Goal: Task Accomplishment & Management: Manage account settings

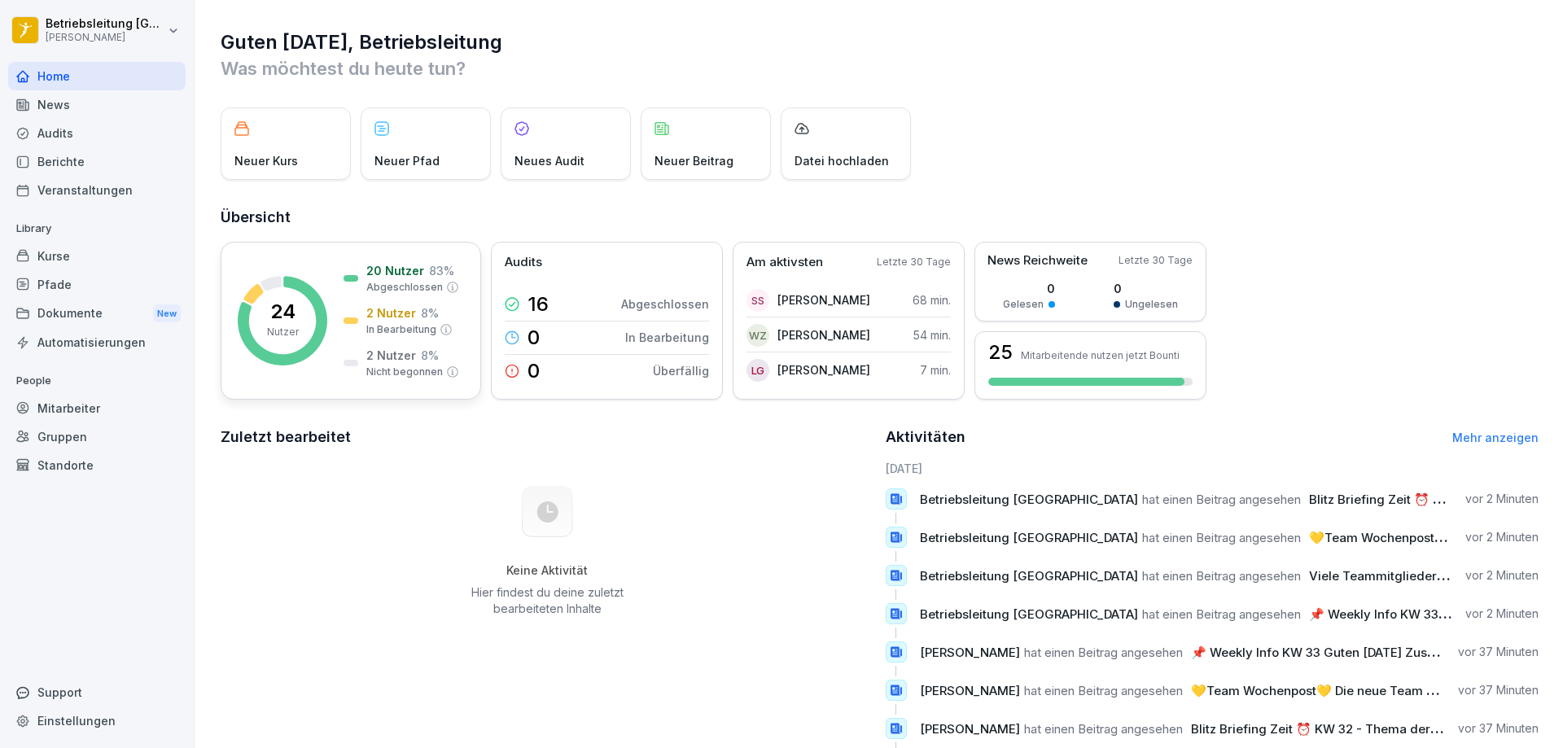
click at [300, 286] on icon at bounding box center [283, 321] width 90 height 90
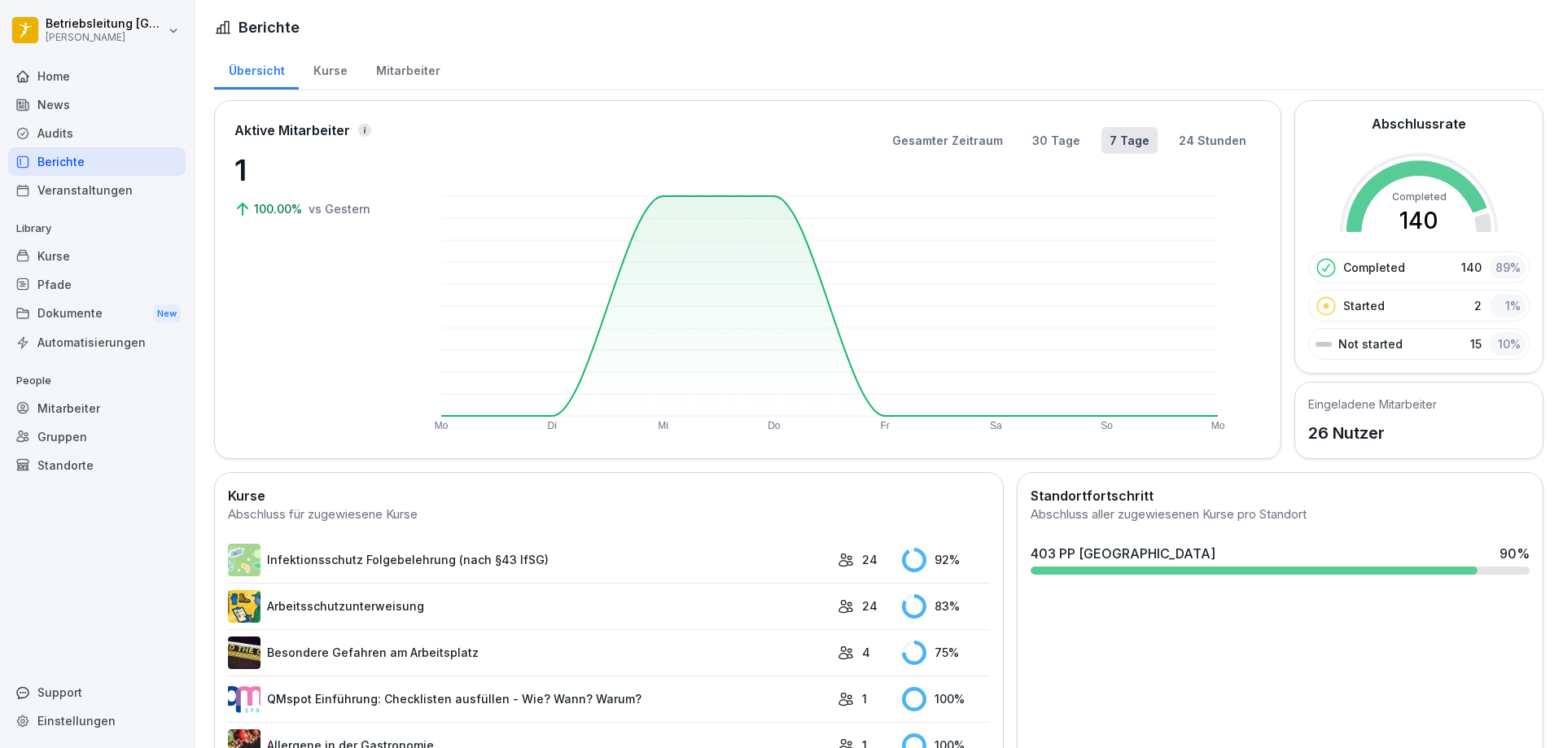
click at [387, 67] on div "Mitarbeiter" at bounding box center [407, 69] width 93 height 42
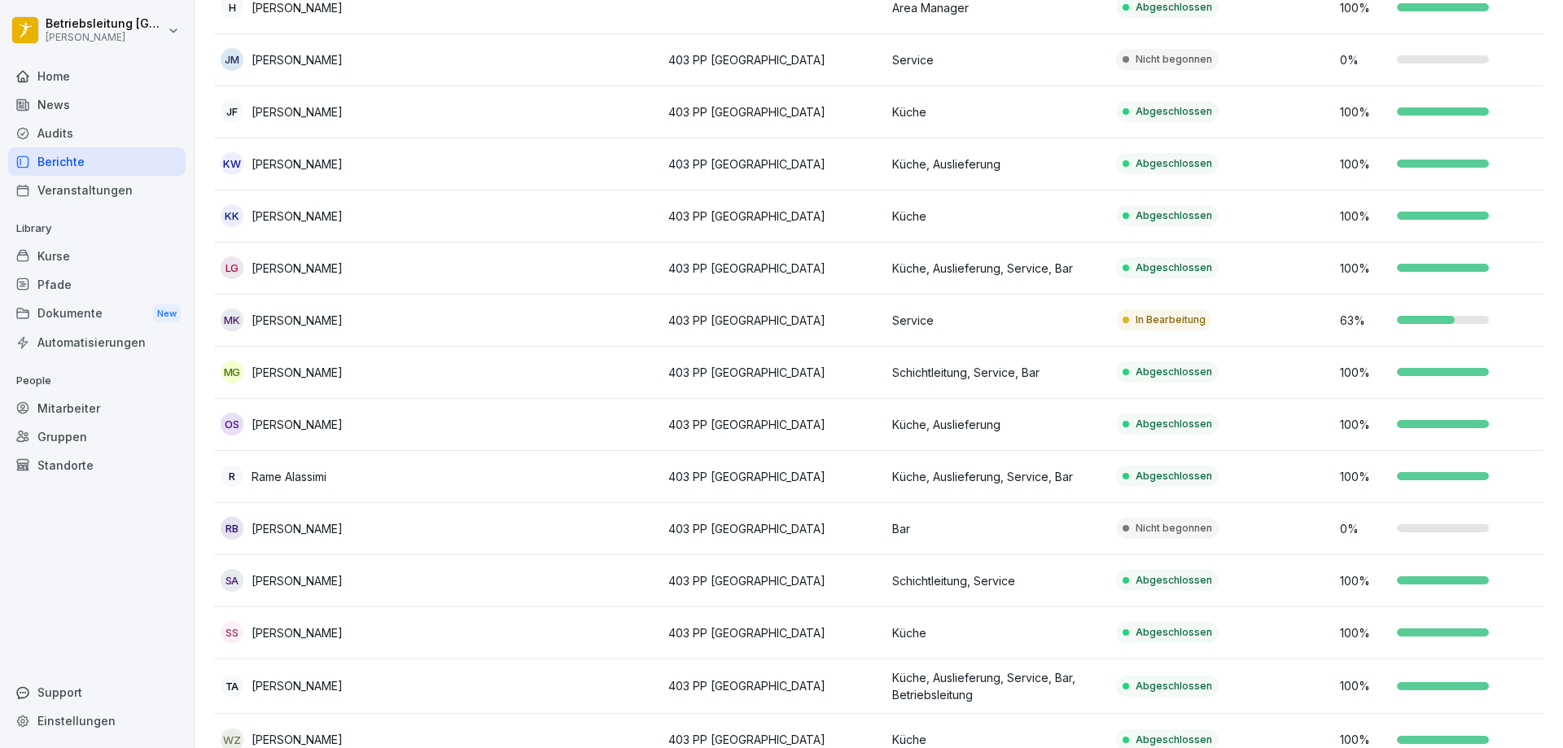
scroll to position [750, 0]
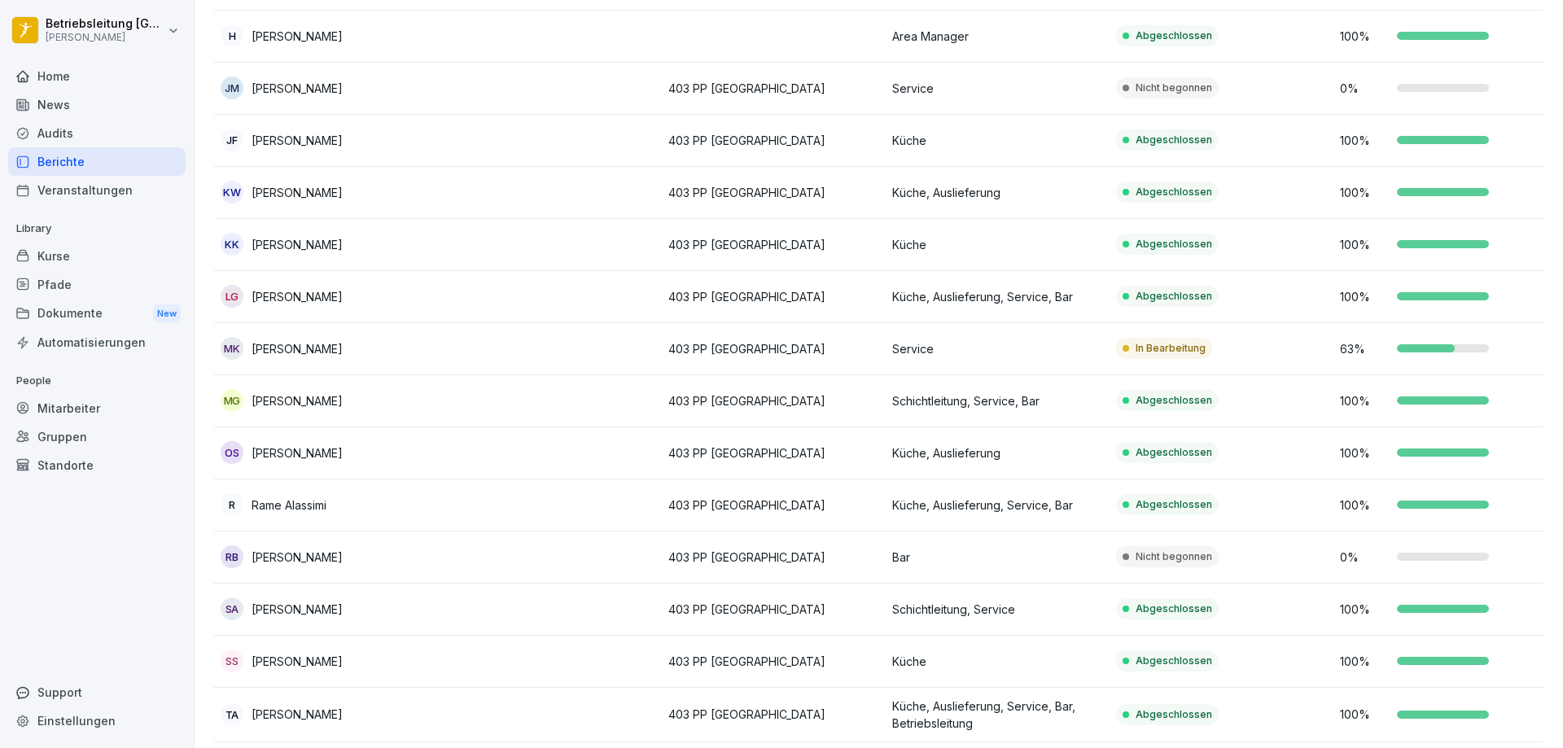
click at [326, 551] on p "[PERSON_NAME]" at bounding box center [297, 557] width 91 height 17
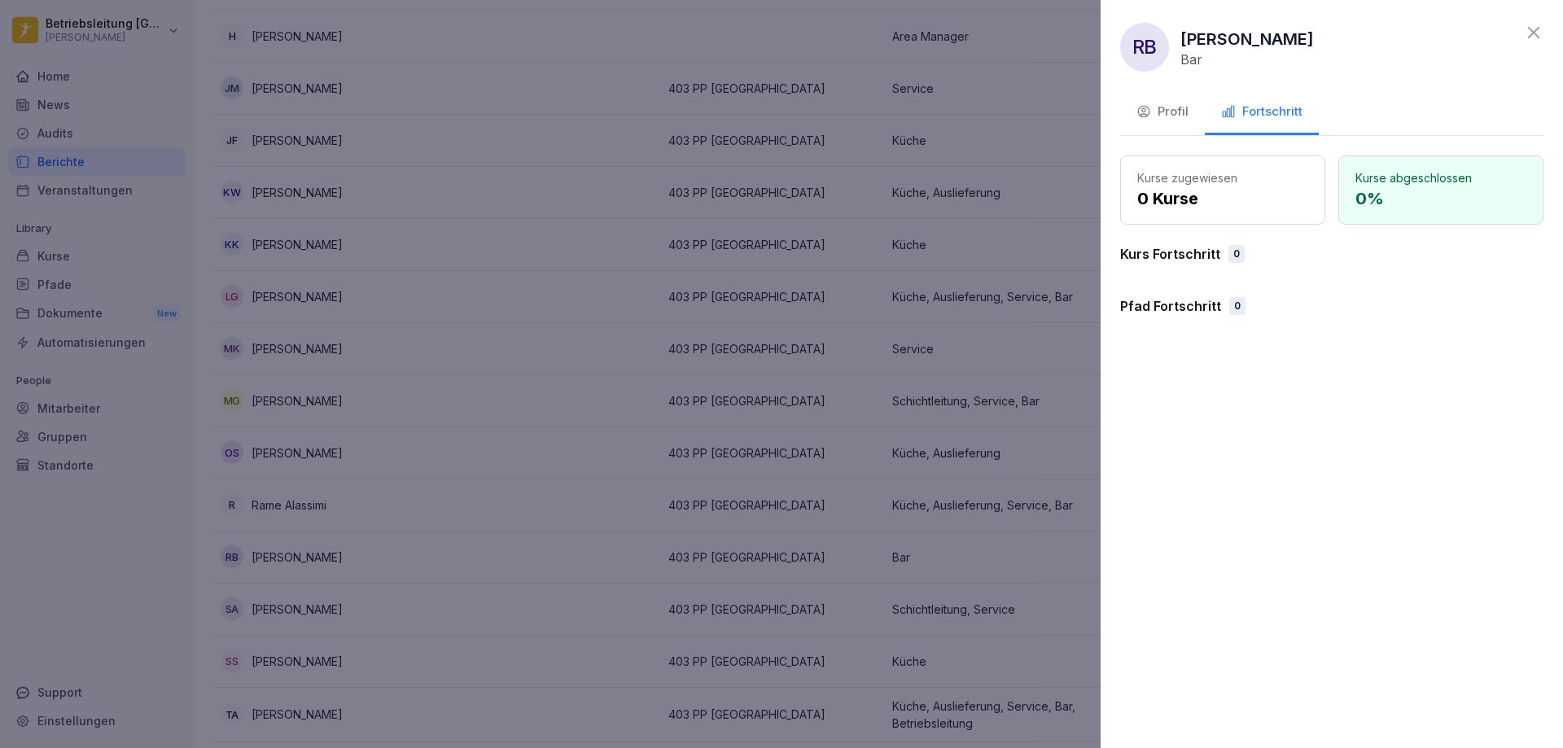
click at [1537, 24] on icon at bounding box center [1534, 33] width 20 height 20
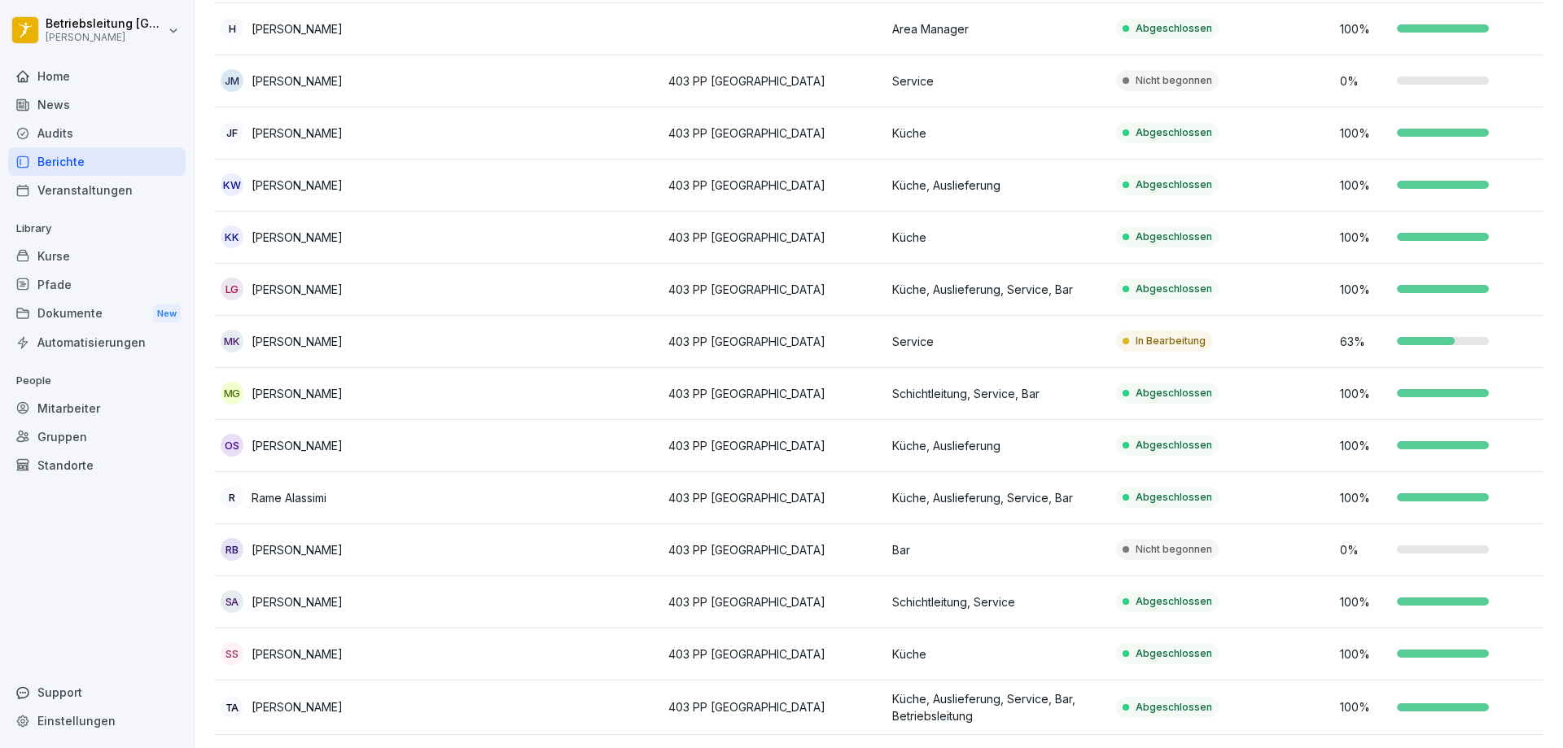
scroll to position [832, 0]
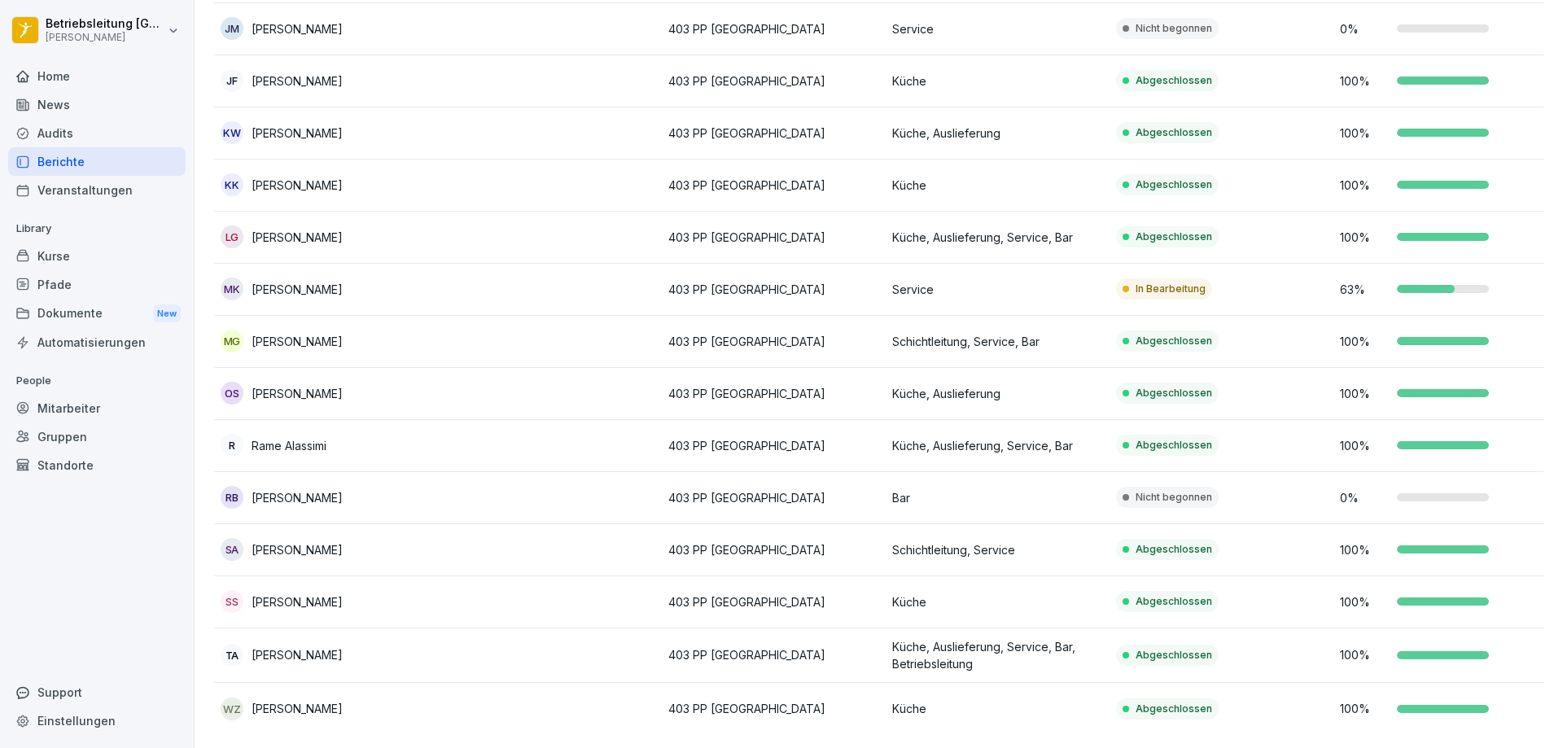
click at [418, 486] on div "RB [PERSON_NAME]" at bounding box center [326, 497] width 211 height 23
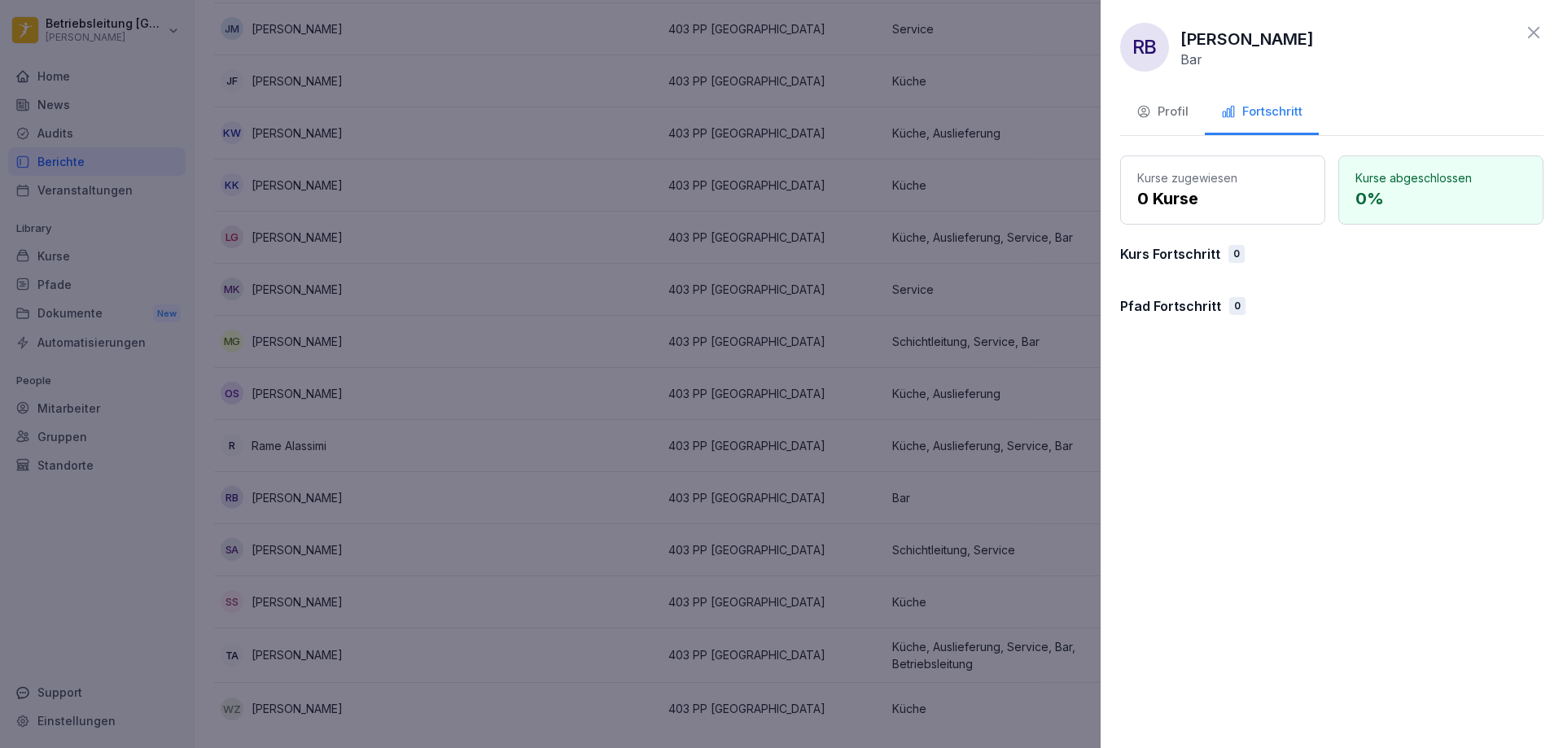
click at [1249, 113] on div "Fortschritt" at bounding box center [1261, 112] width 81 height 19
click at [1529, 37] on icon at bounding box center [1534, 33] width 20 height 20
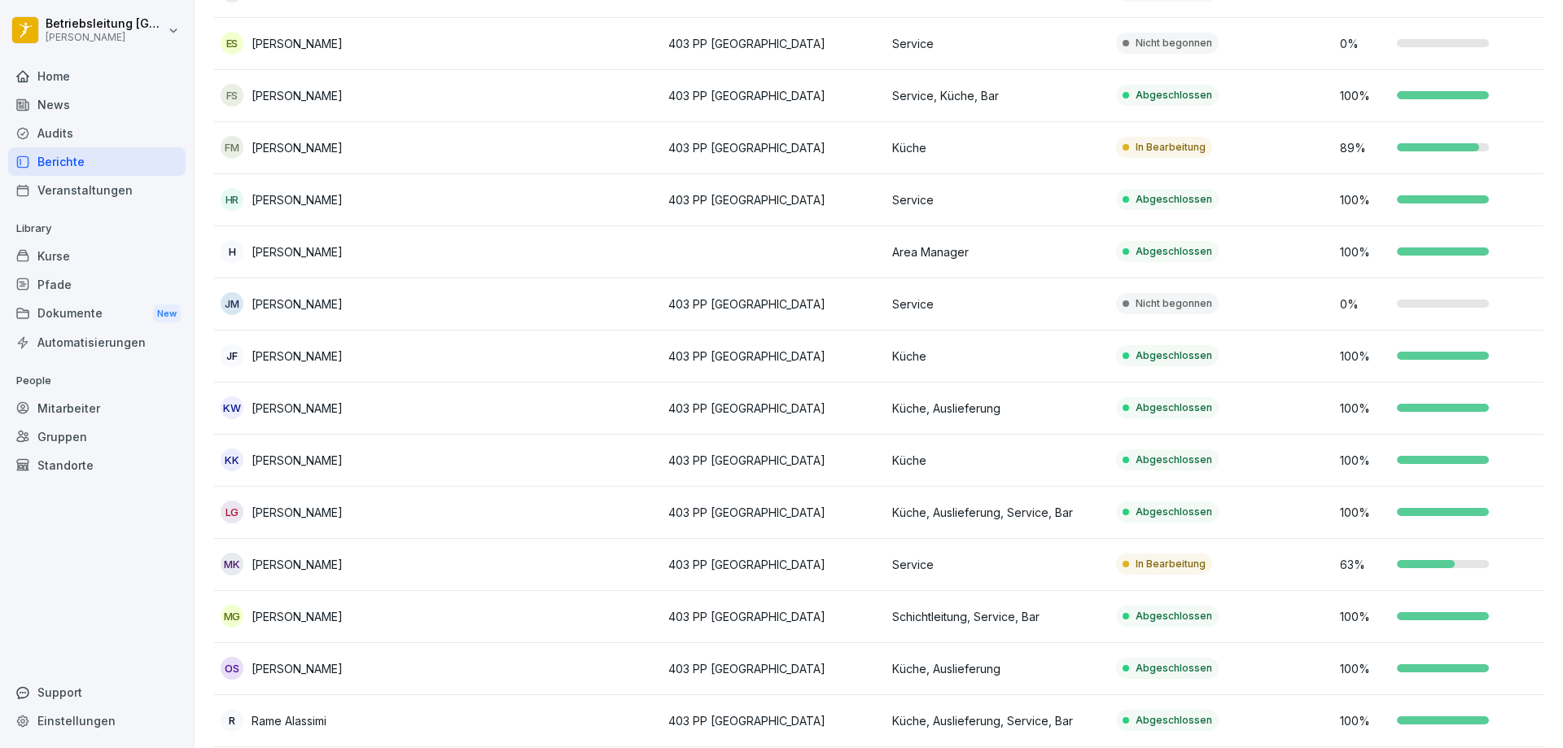
scroll to position [506, 0]
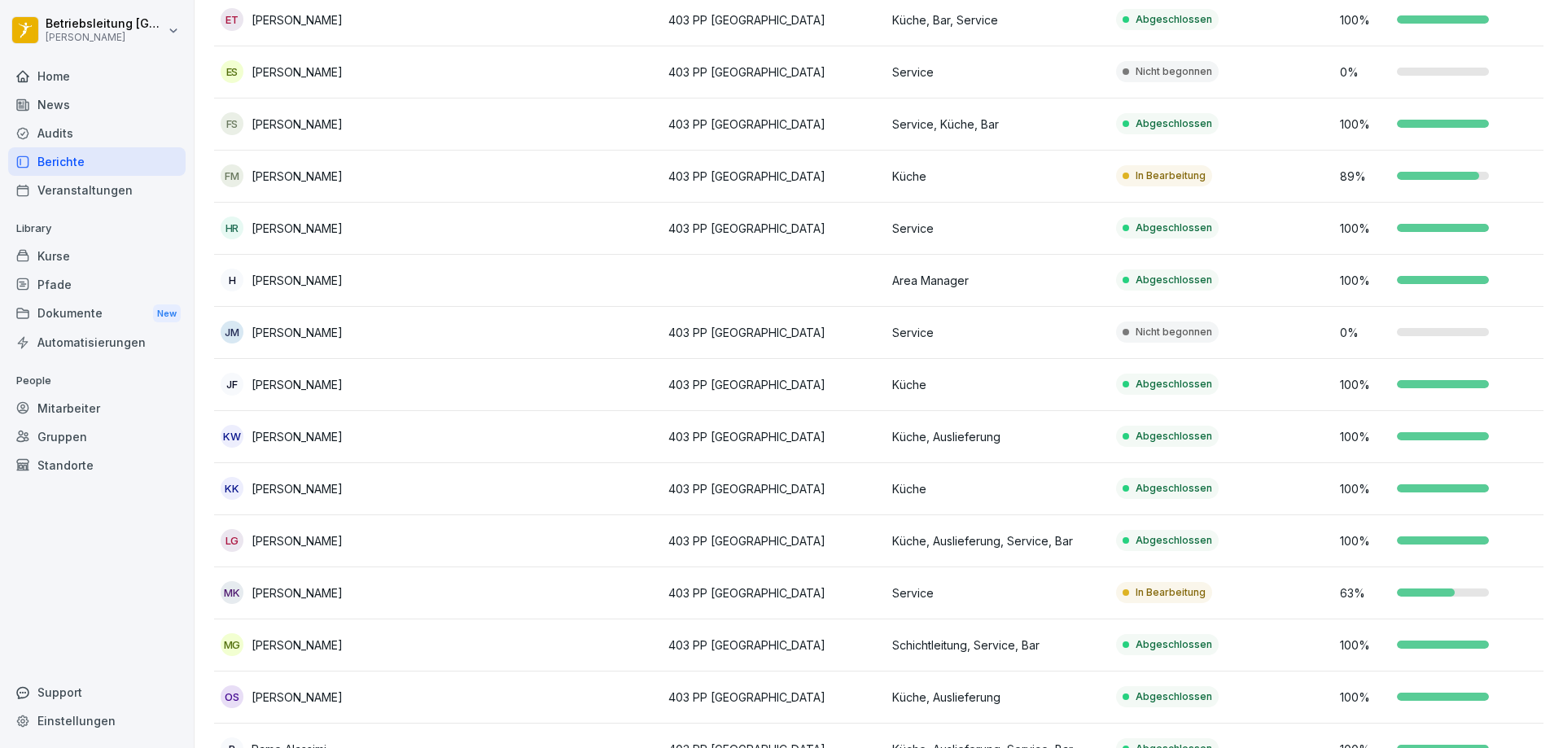
click at [409, 334] on div "[PERSON_NAME]" at bounding box center [326, 332] width 211 height 23
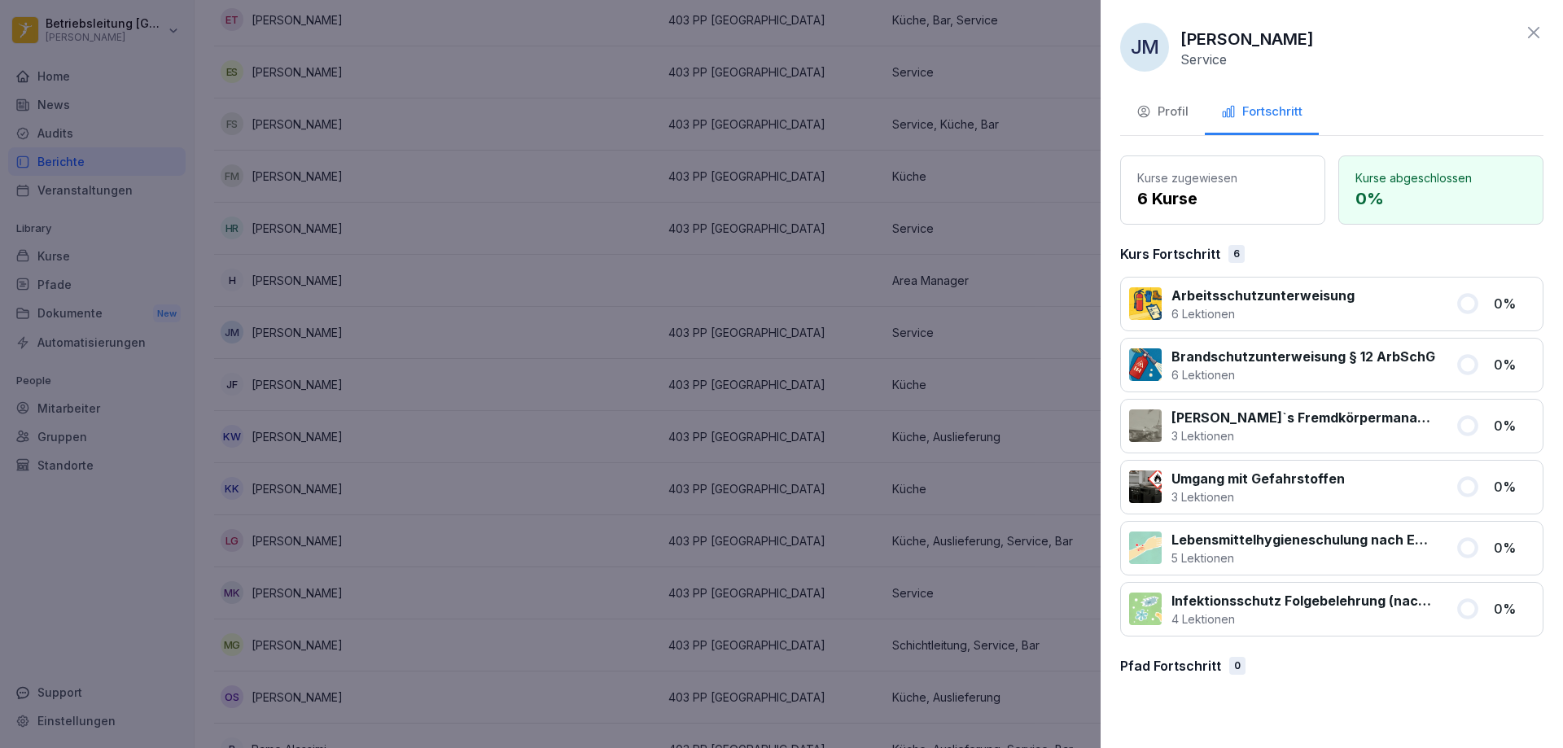
click at [1162, 110] on div "Profil" at bounding box center [1162, 112] width 52 height 19
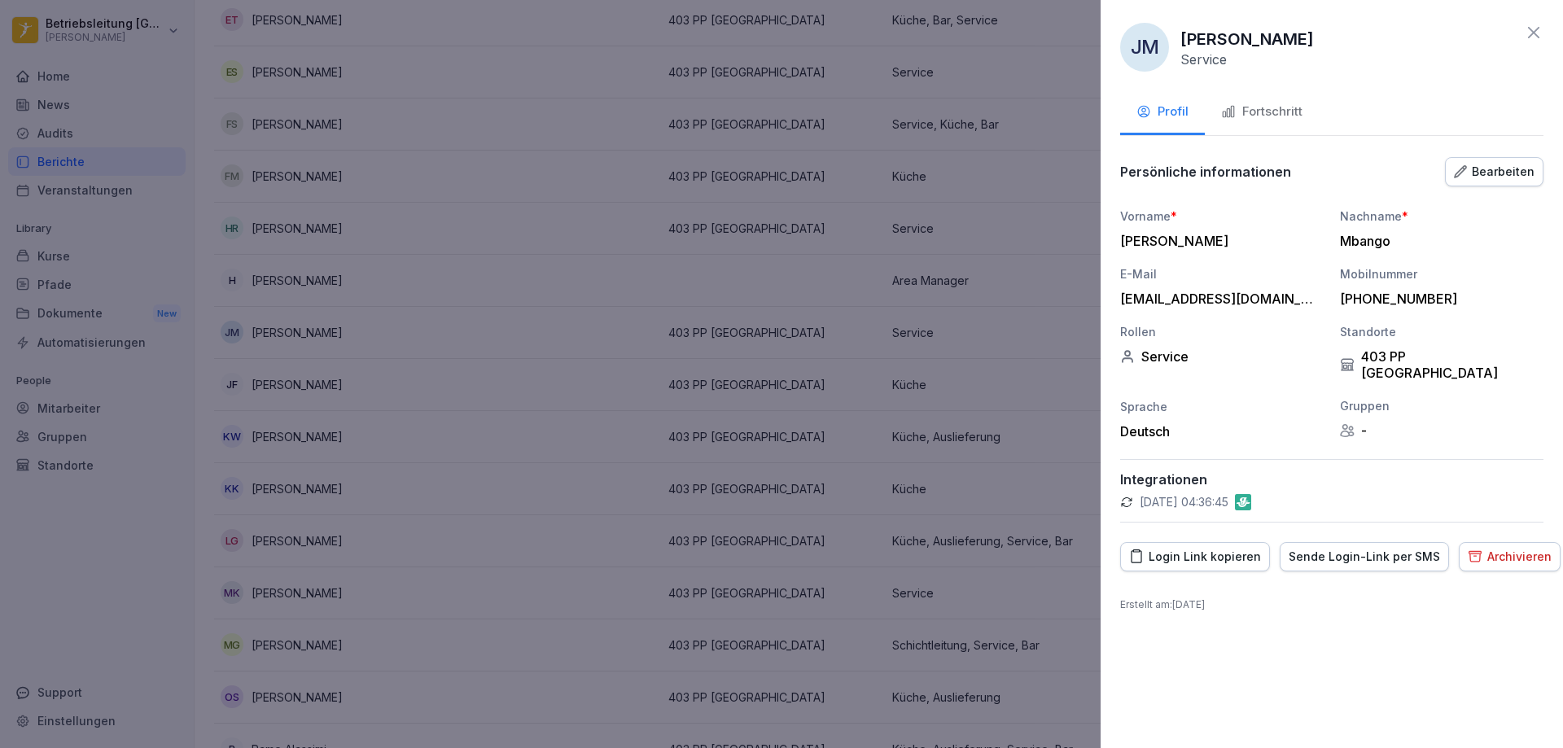
click at [1504, 553] on button "Archivieren" at bounding box center [1510, 556] width 102 height 29
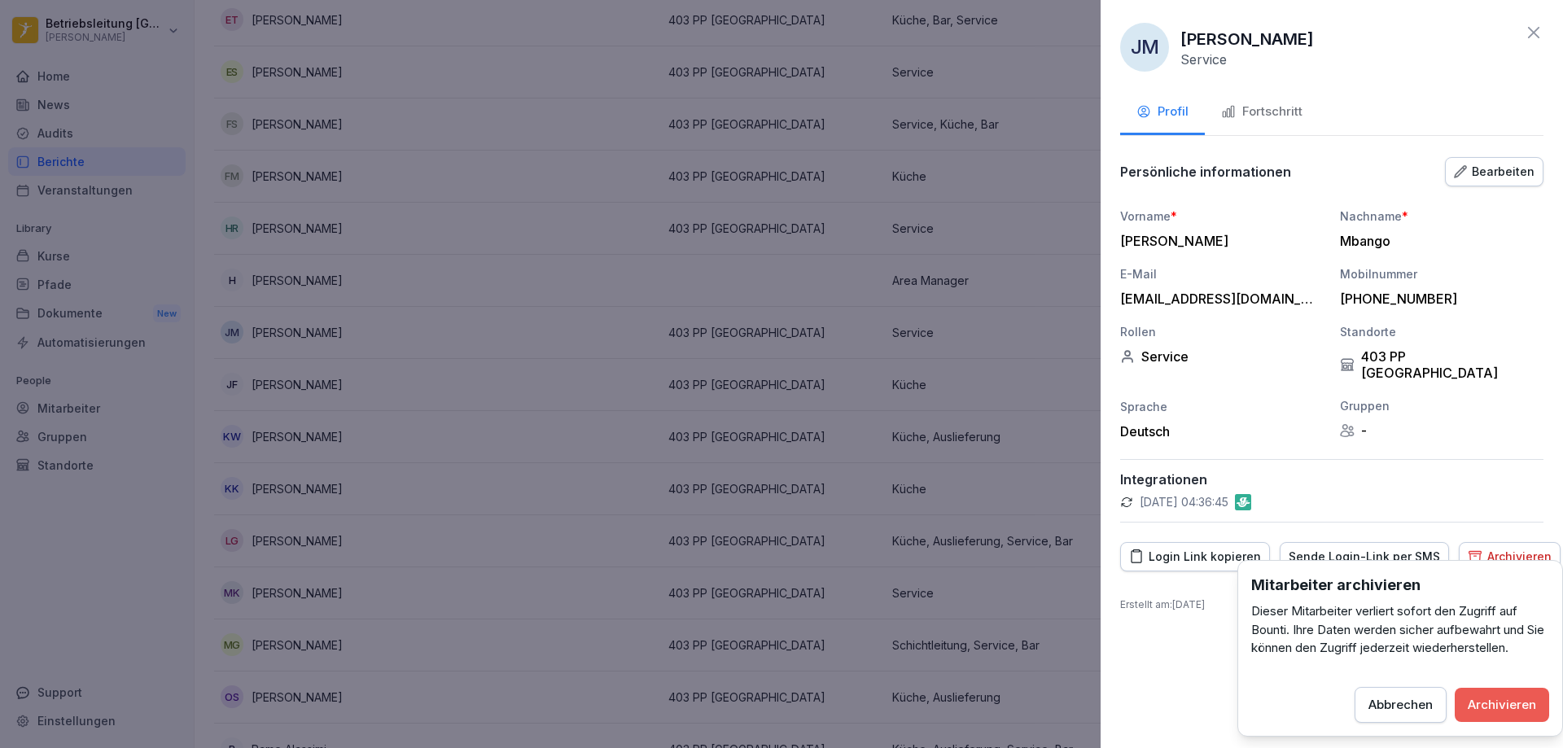
click at [1505, 706] on div "Archivieren" at bounding box center [1502, 705] width 68 height 18
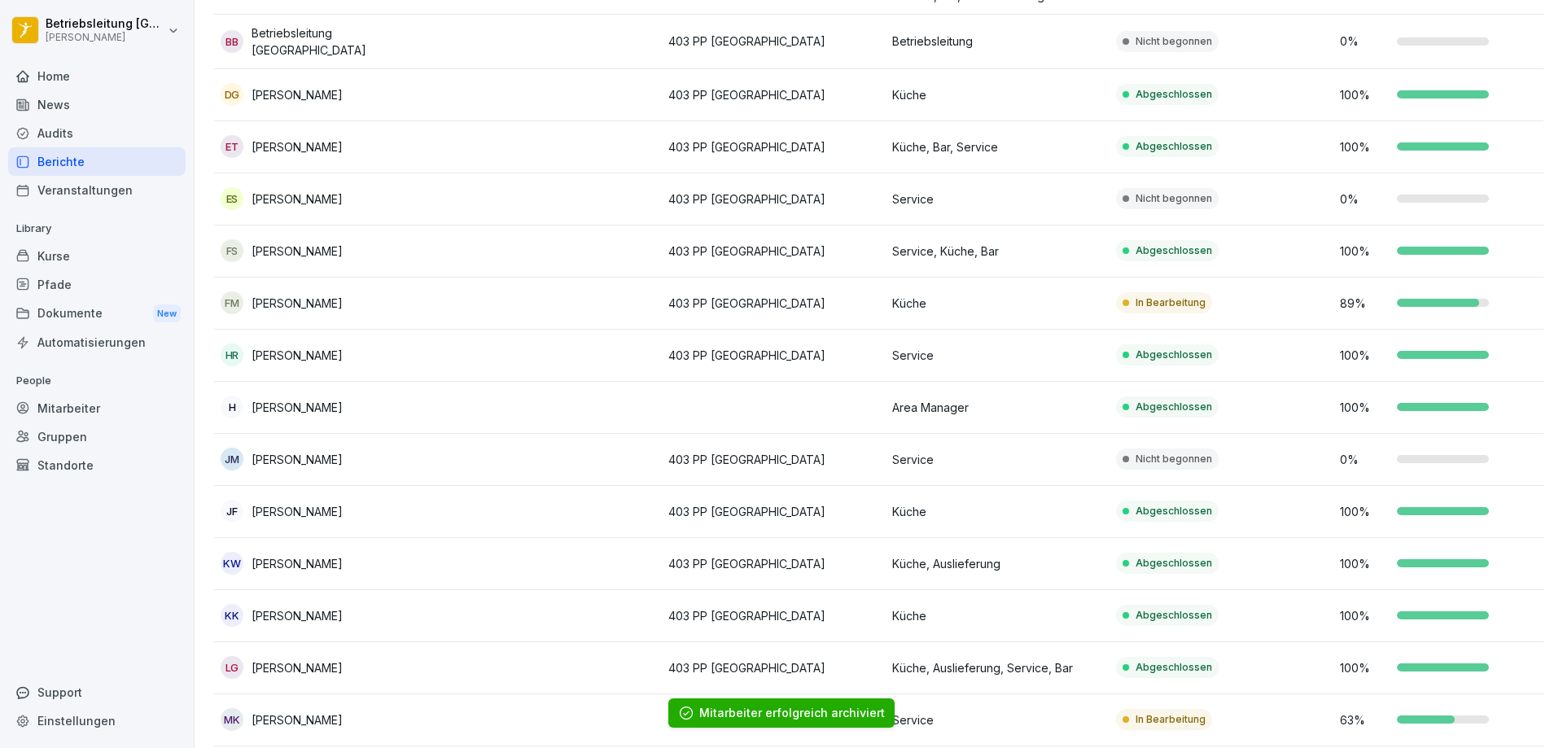
scroll to position [0, 0]
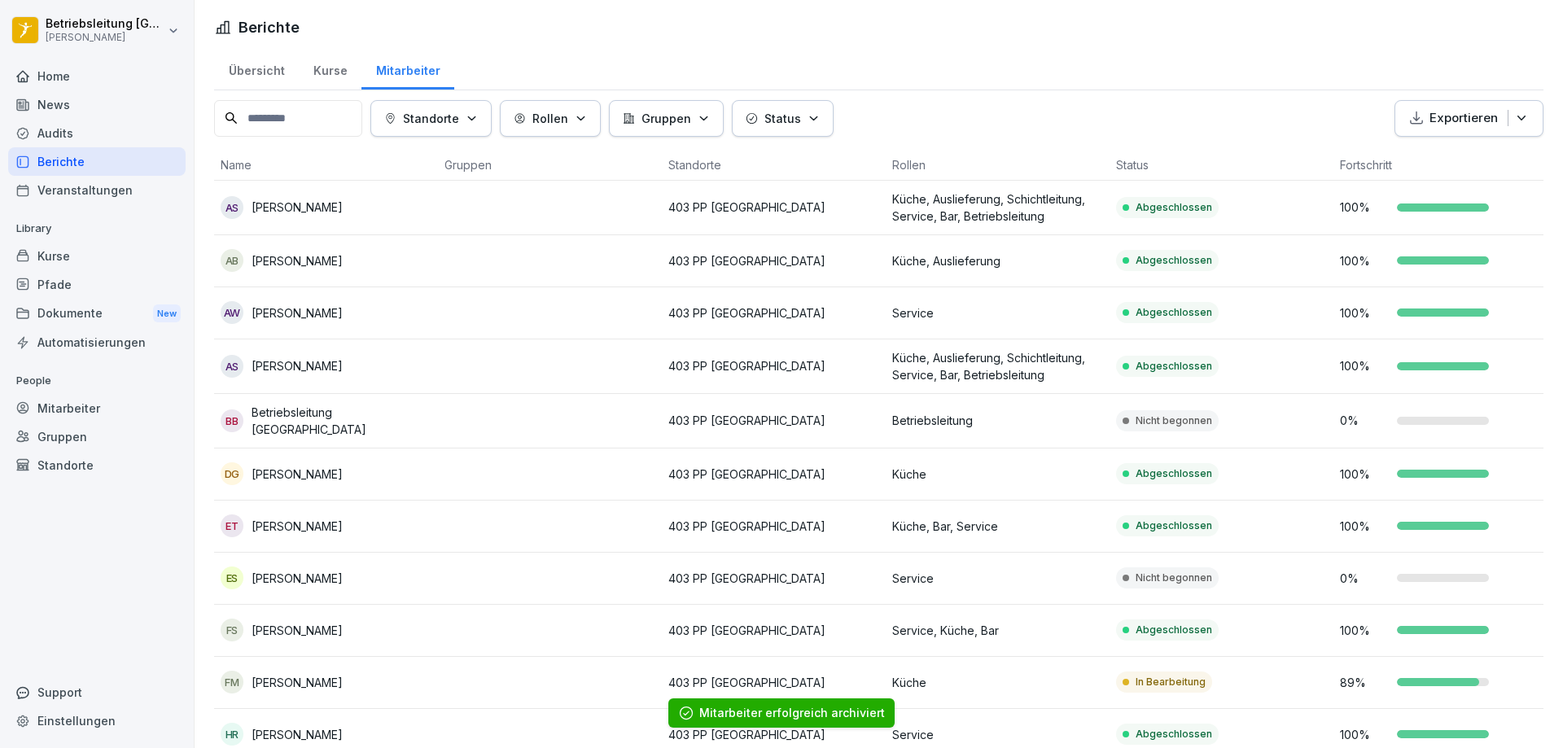
click at [243, 72] on div "Übersicht" at bounding box center [256, 69] width 85 height 42
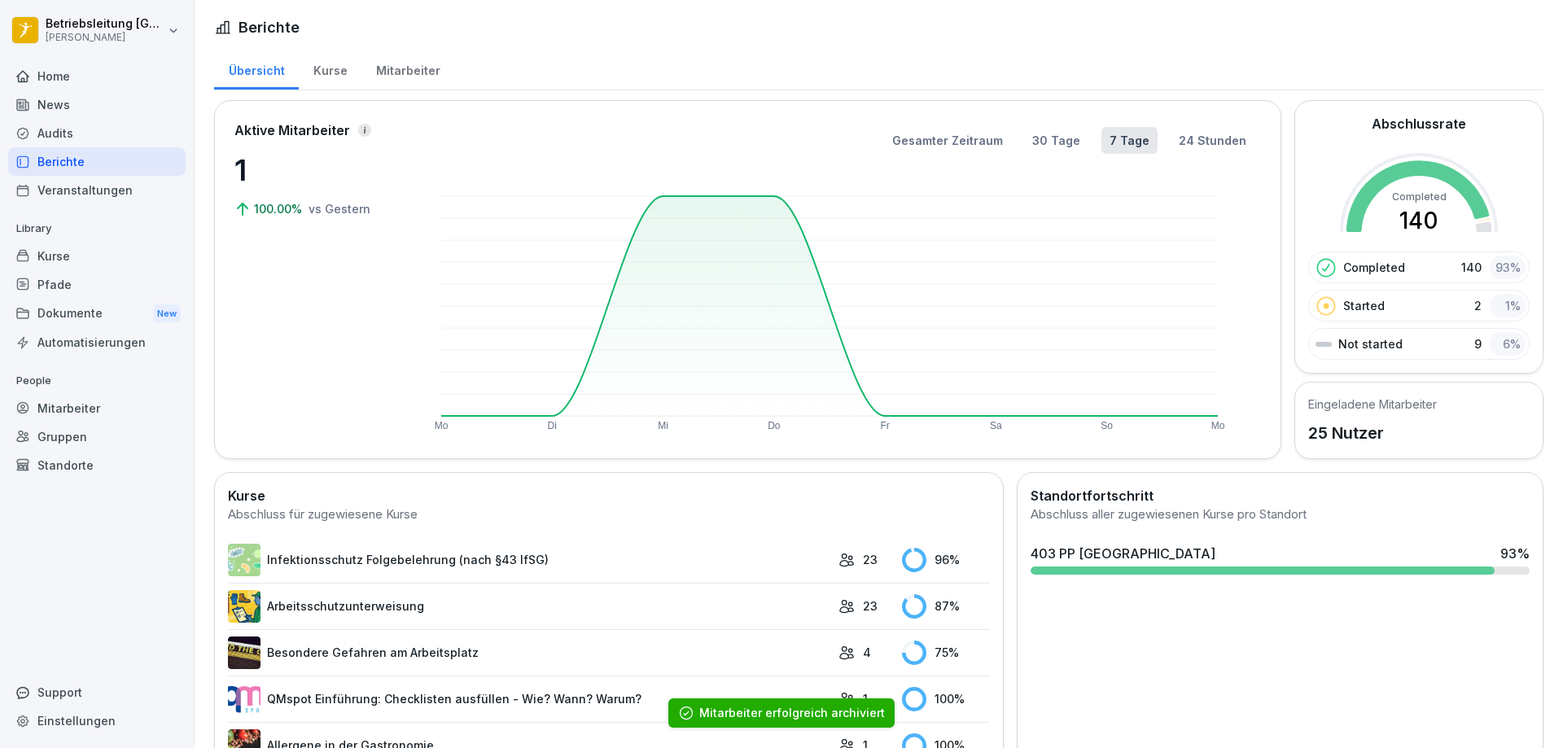
click at [398, 68] on div "Mitarbeiter" at bounding box center [407, 69] width 93 height 42
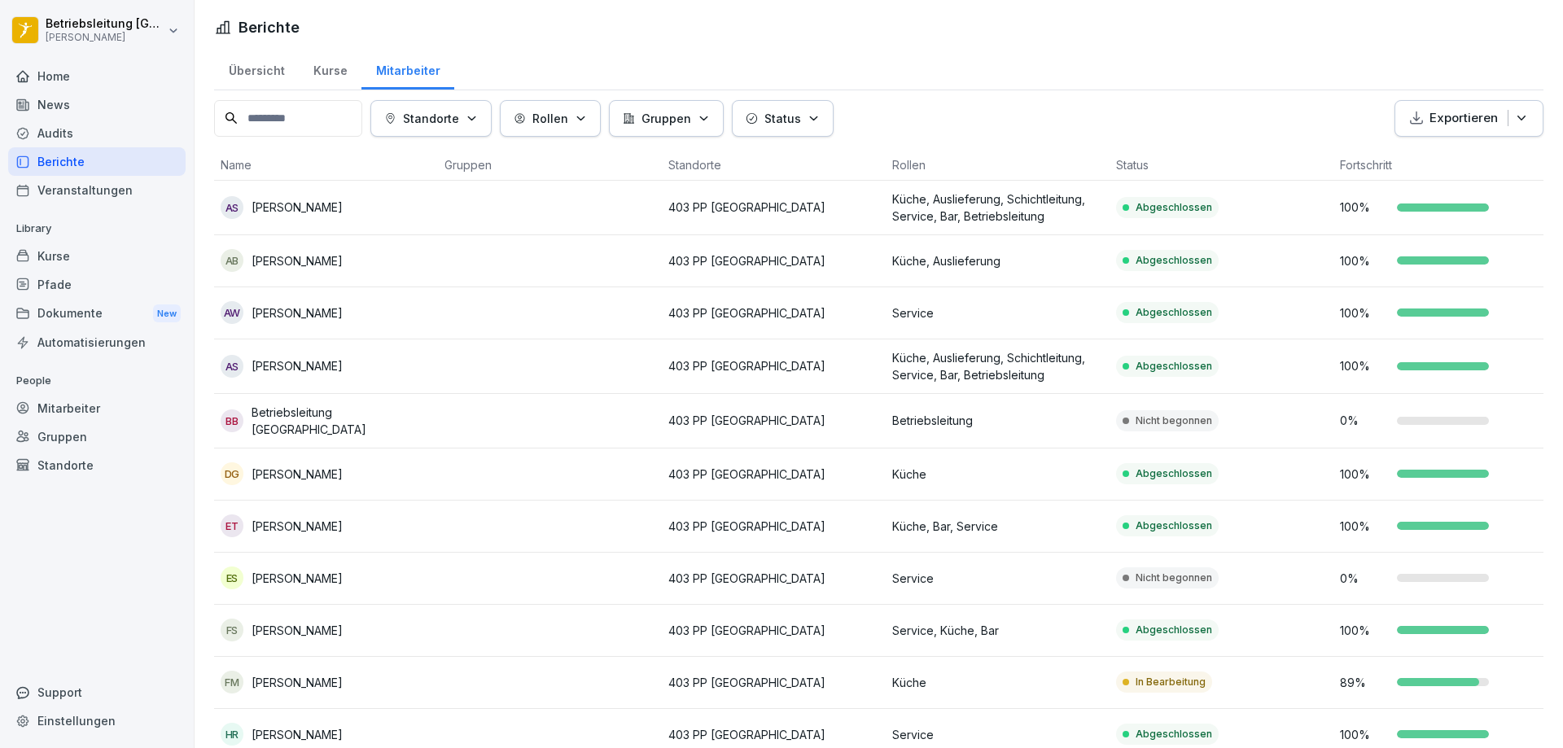
scroll to position [407, 0]
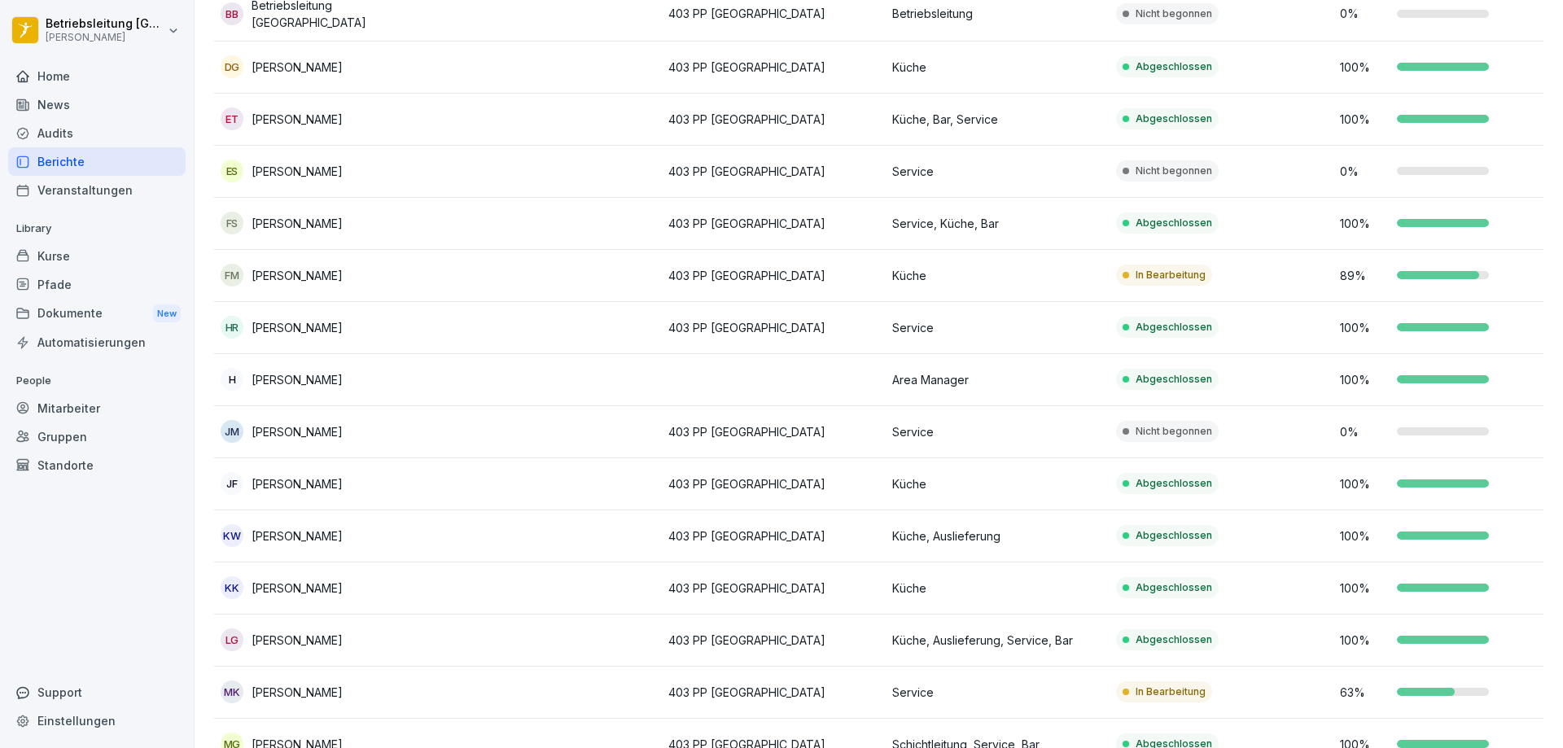
click at [485, 431] on td at bounding box center [550, 432] width 224 height 52
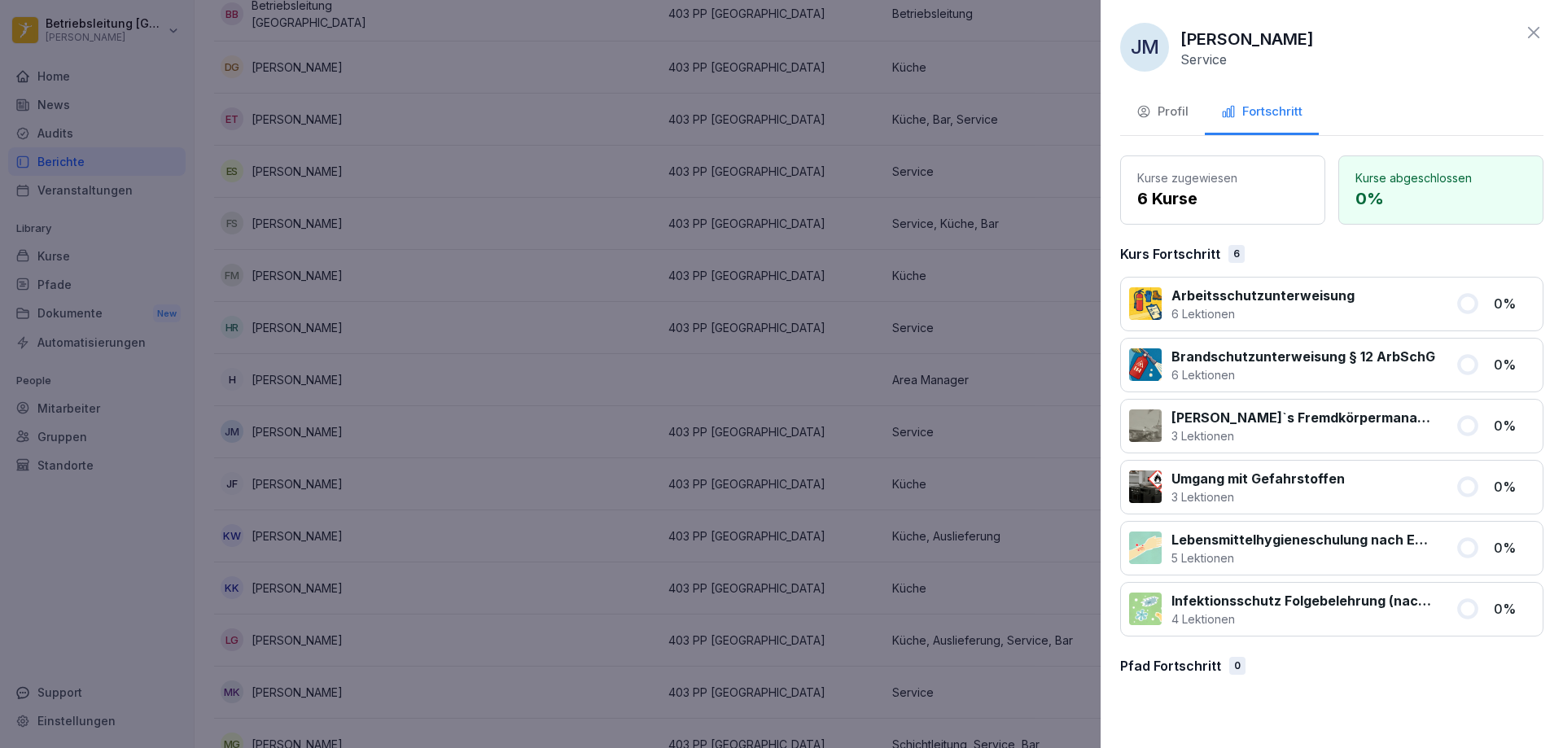
drag, startPoint x: 1167, startPoint y: 110, endPoint x: 1167, endPoint y: 154, distance: 44.0
click at [1167, 112] on div "Profil" at bounding box center [1162, 112] width 52 height 19
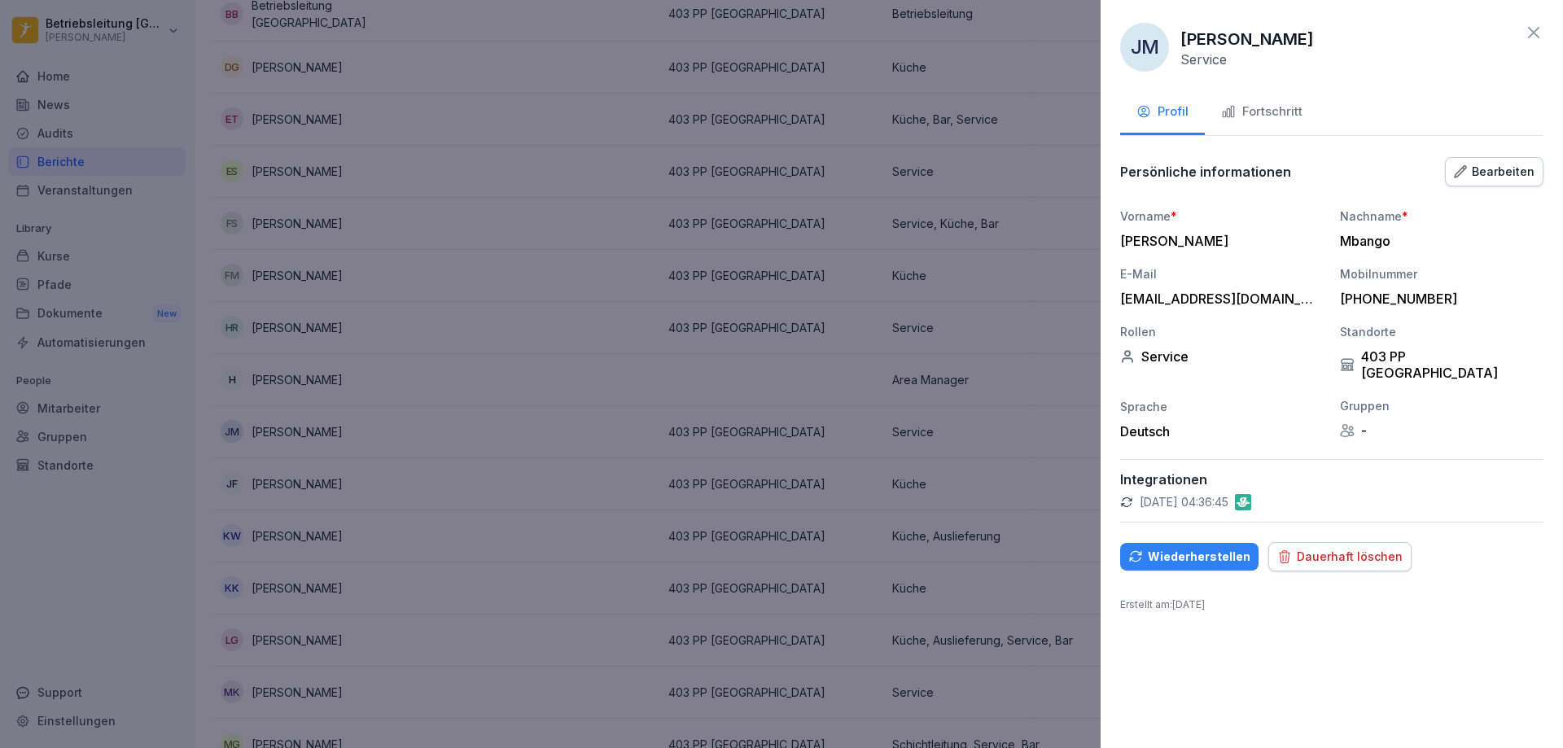
click at [1542, 31] on icon at bounding box center [1534, 33] width 20 height 20
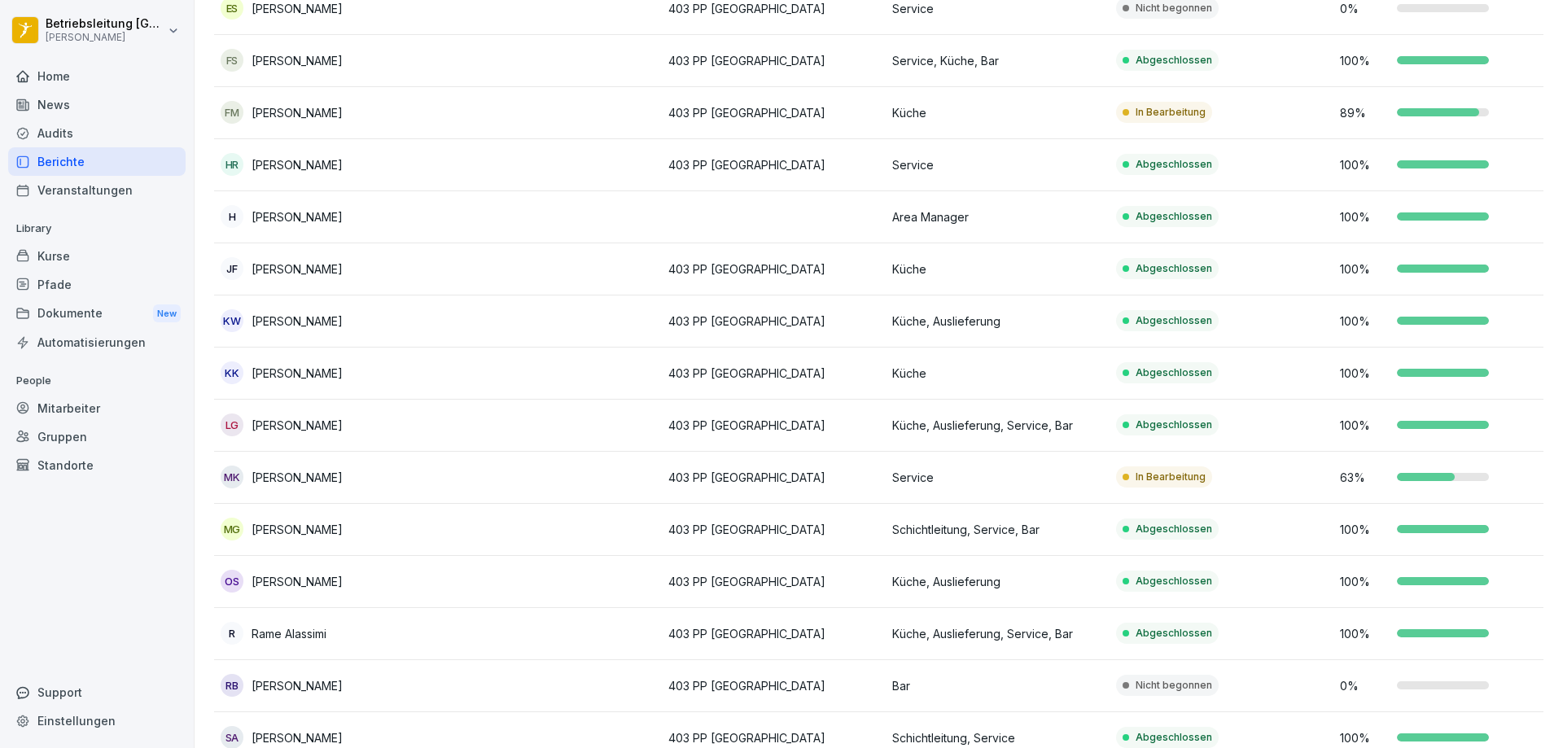
scroll to position [780, 0]
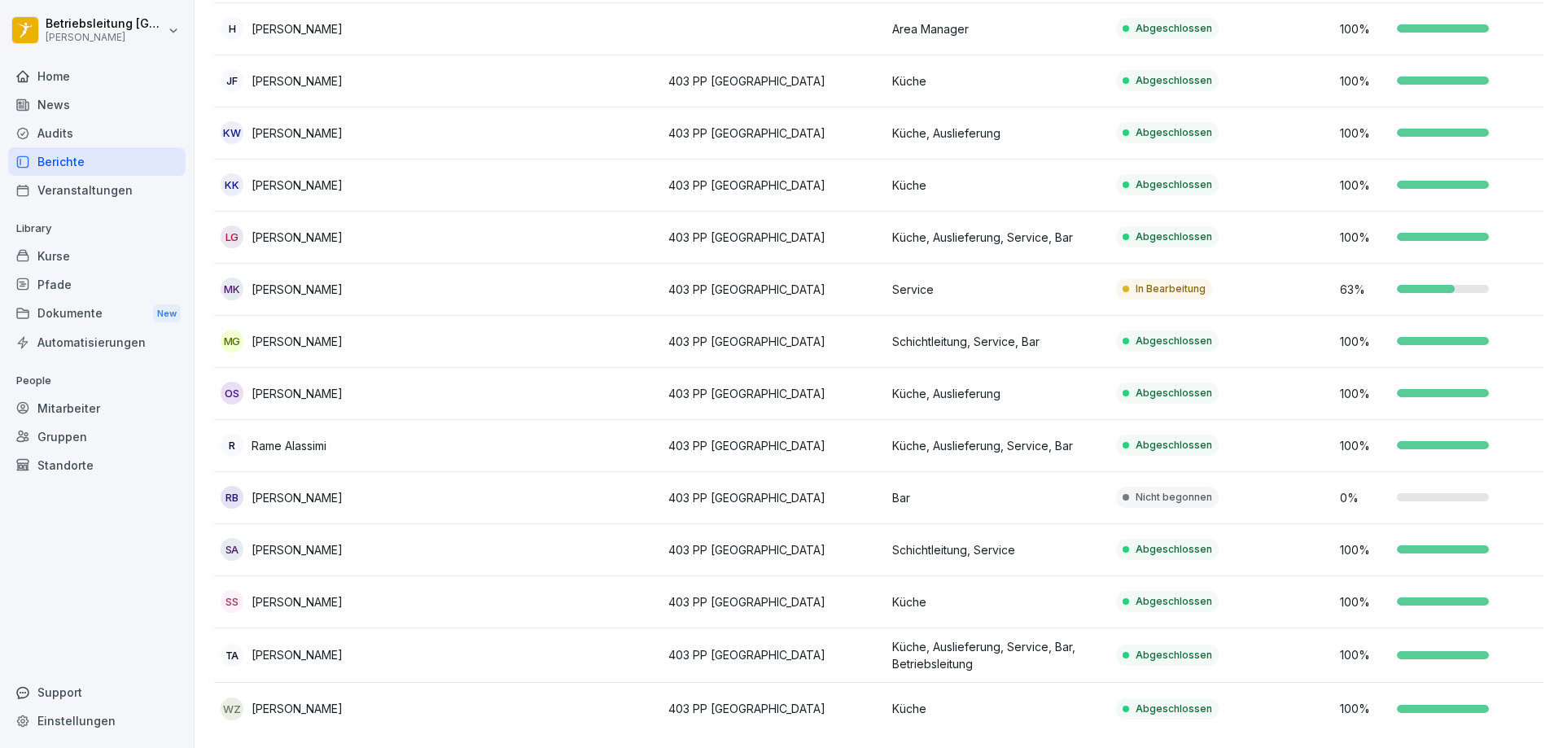
click at [422, 486] on div "RB [PERSON_NAME]" at bounding box center [326, 497] width 211 height 23
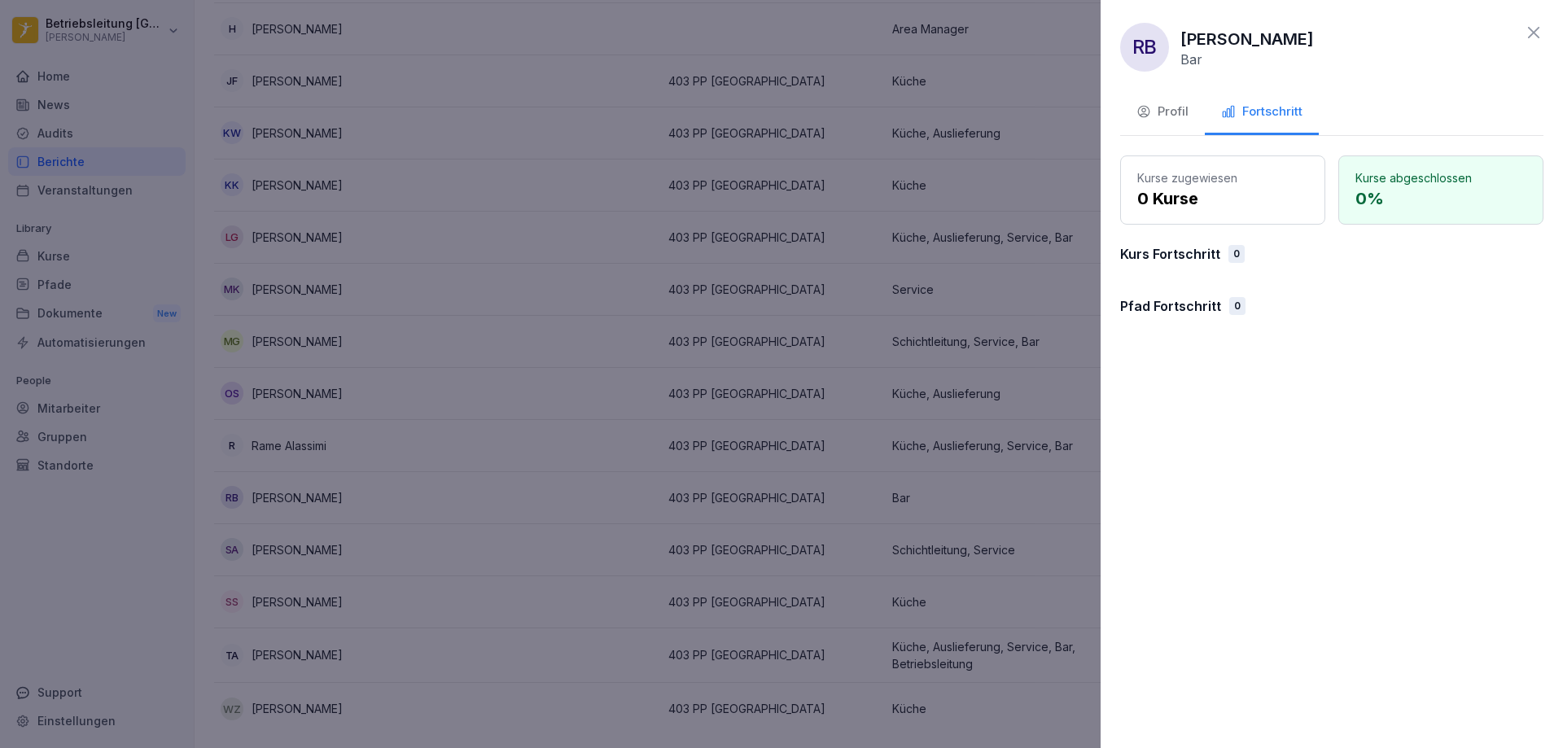
click at [1538, 31] on icon at bounding box center [1534, 33] width 20 height 20
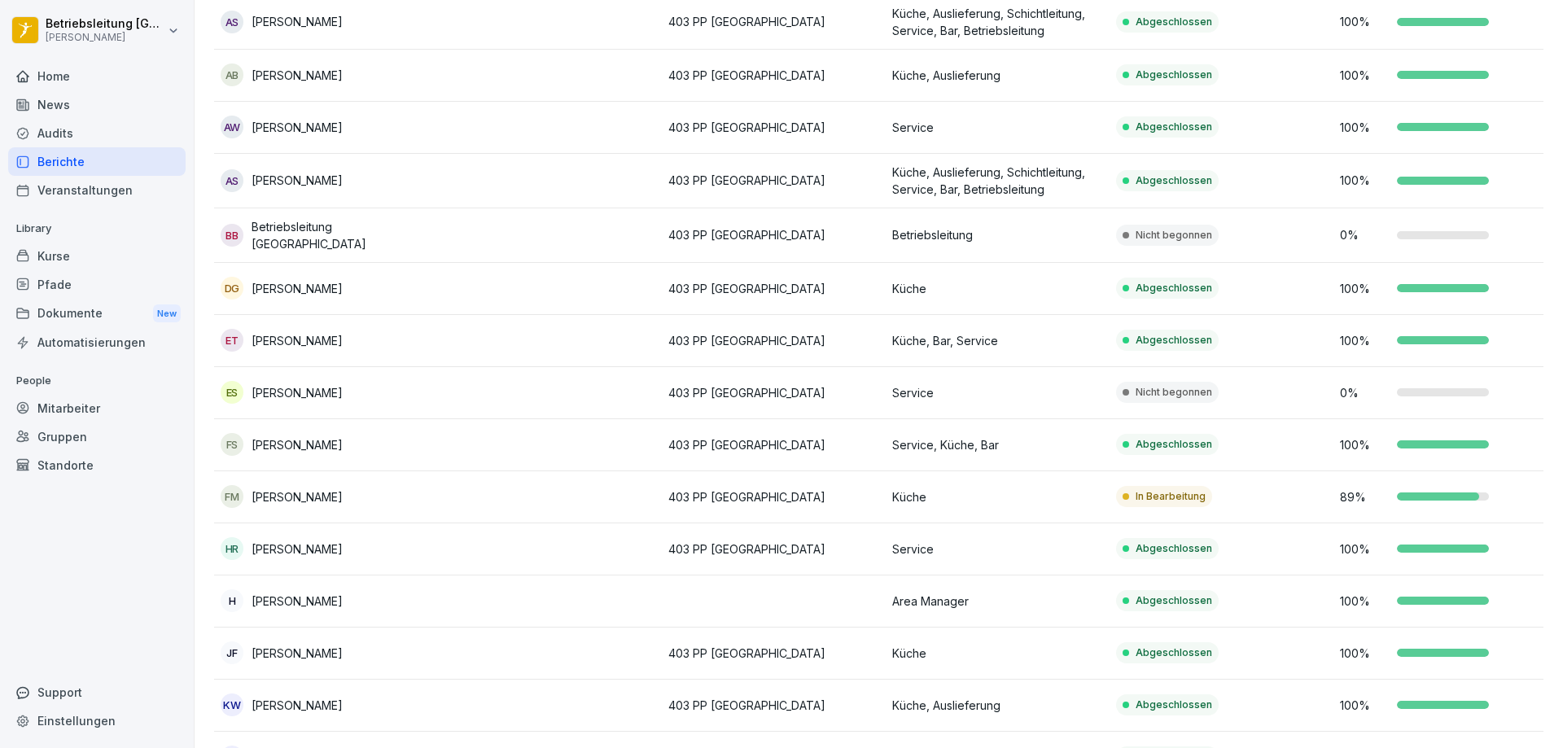
scroll to position [129, 0]
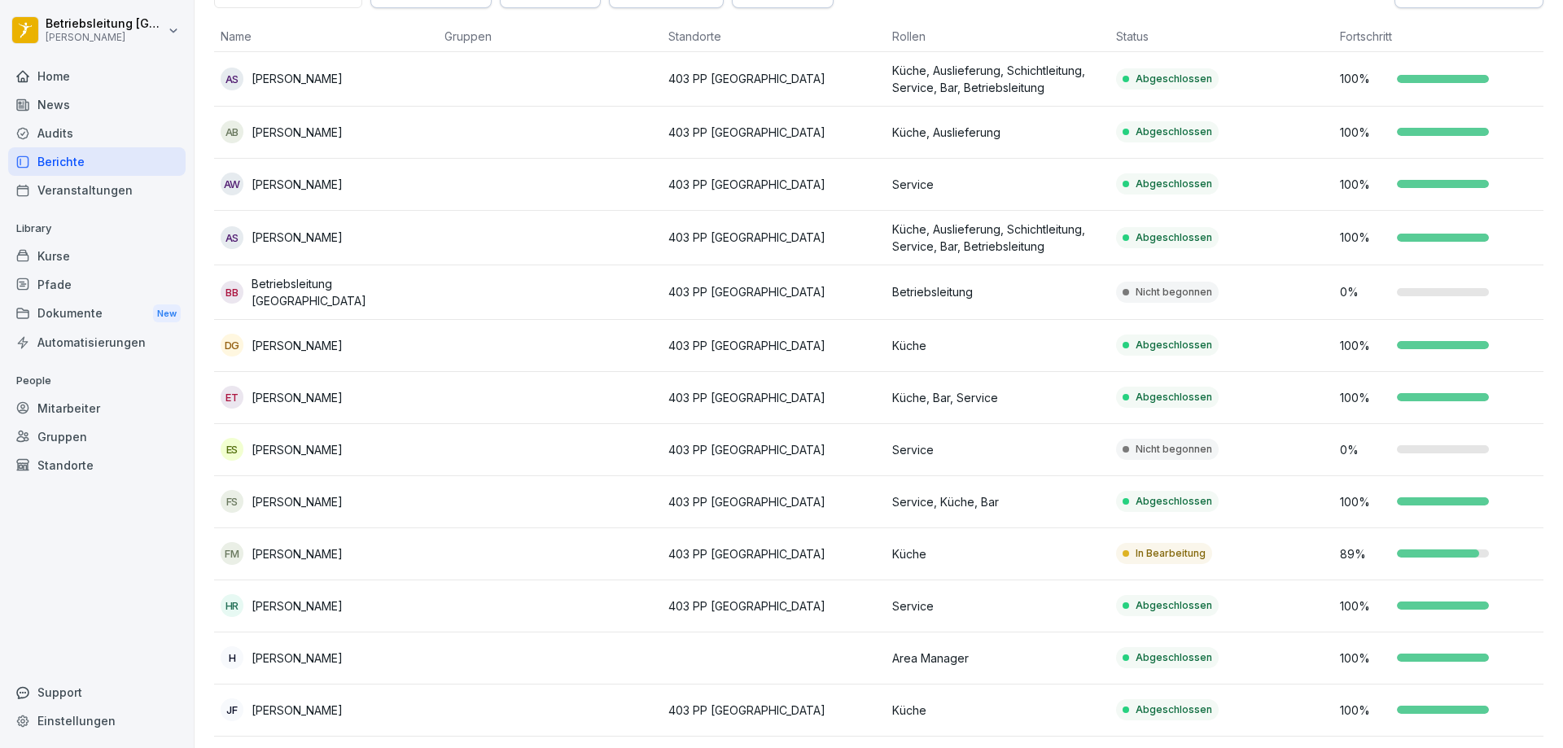
click at [356, 293] on p "Betriebsleitung [GEOGRAPHIC_DATA]" at bounding box center [342, 292] width 180 height 34
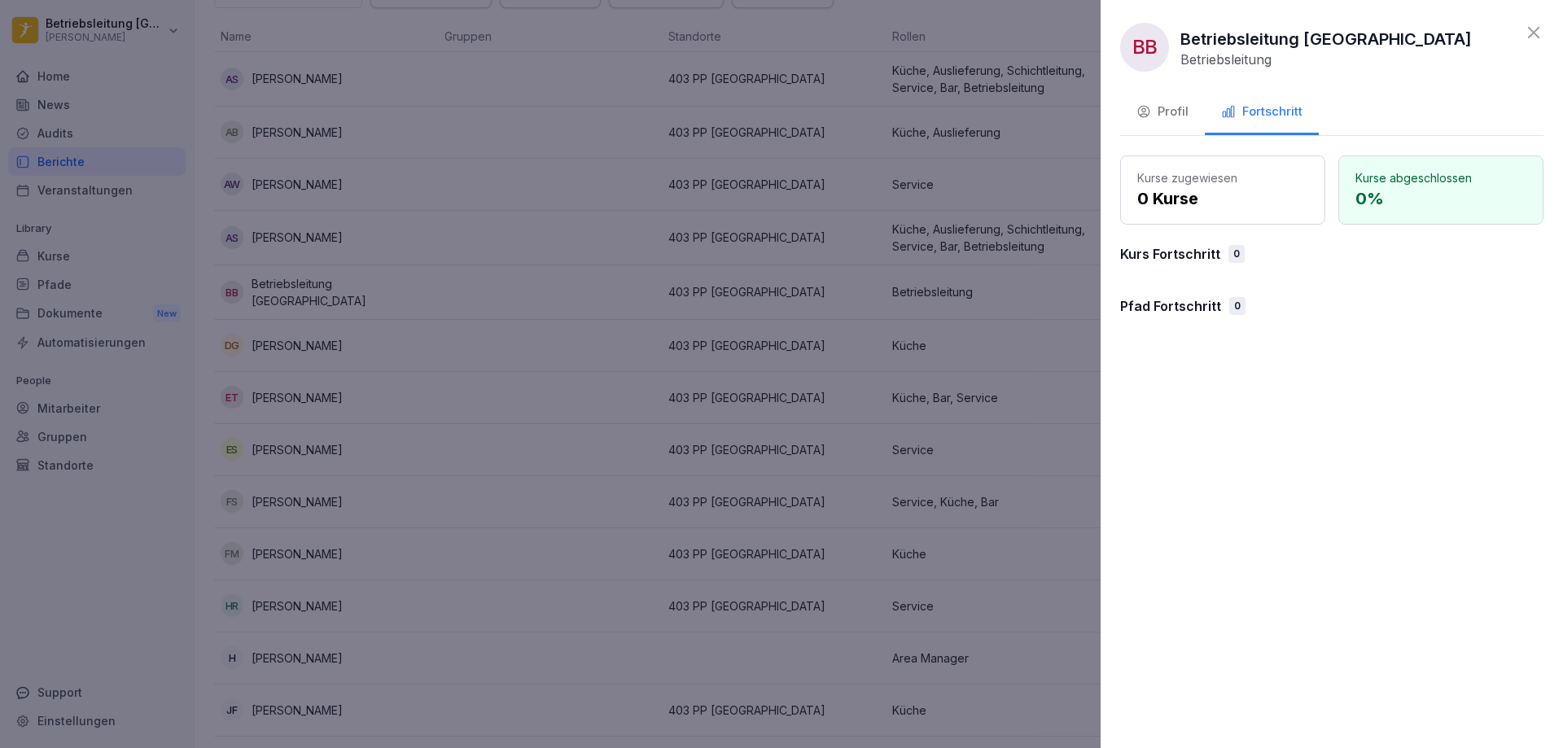
click at [1172, 118] on div "Profil" at bounding box center [1162, 112] width 52 height 19
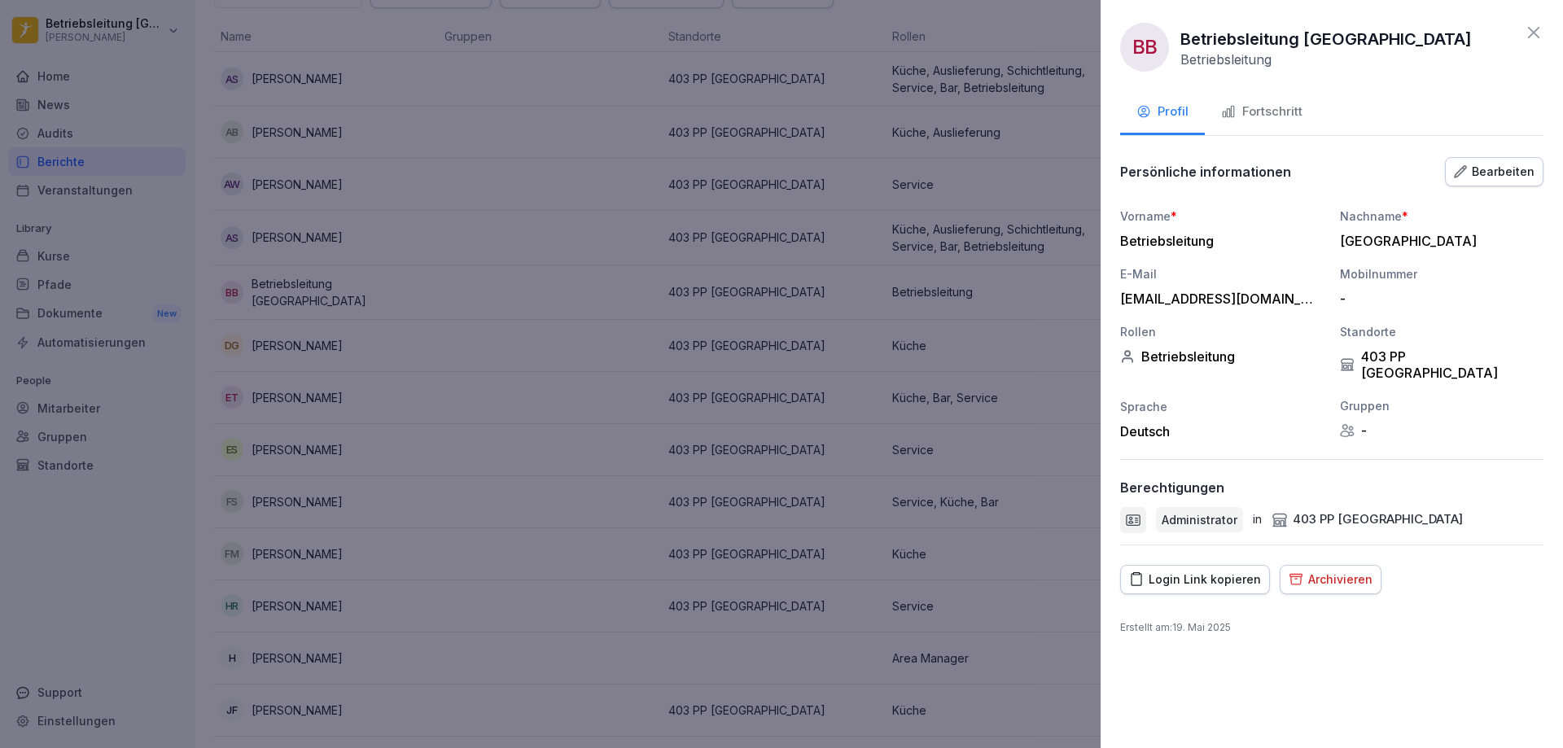
click at [1530, 39] on icon at bounding box center [1534, 33] width 20 height 20
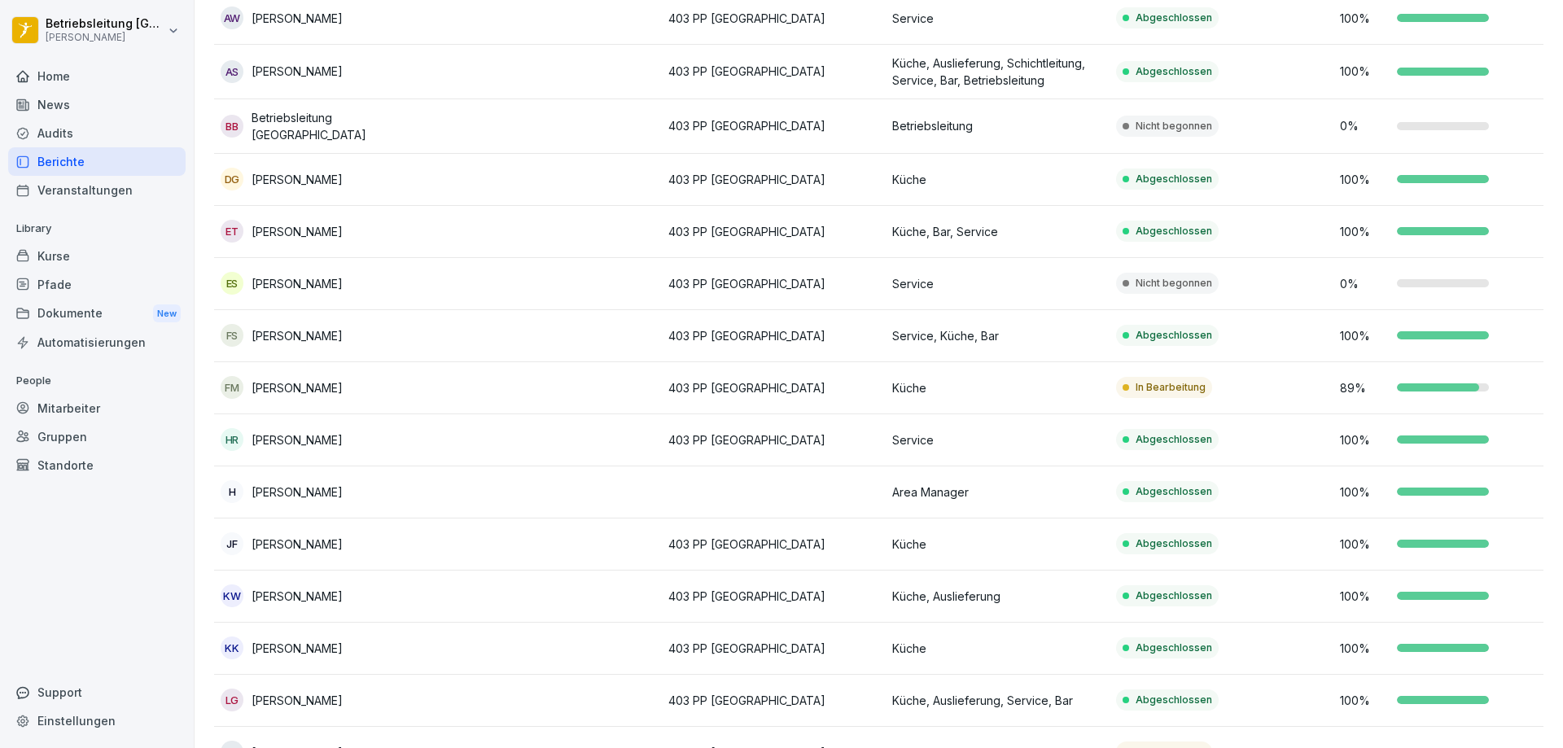
scroll to position [291, 0]
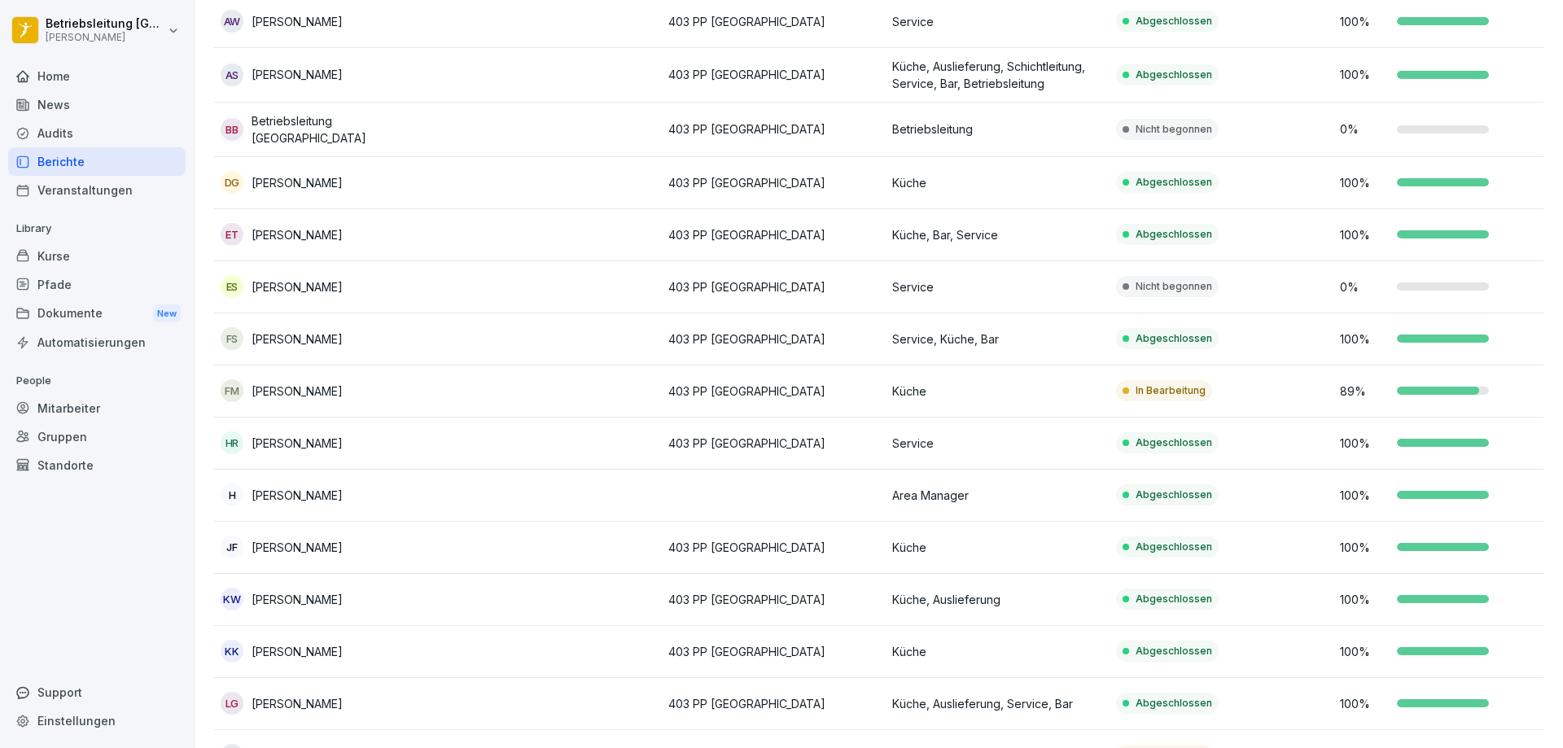
click at [448, 277] on td at bounding box center [550, 287] width 224 height 52
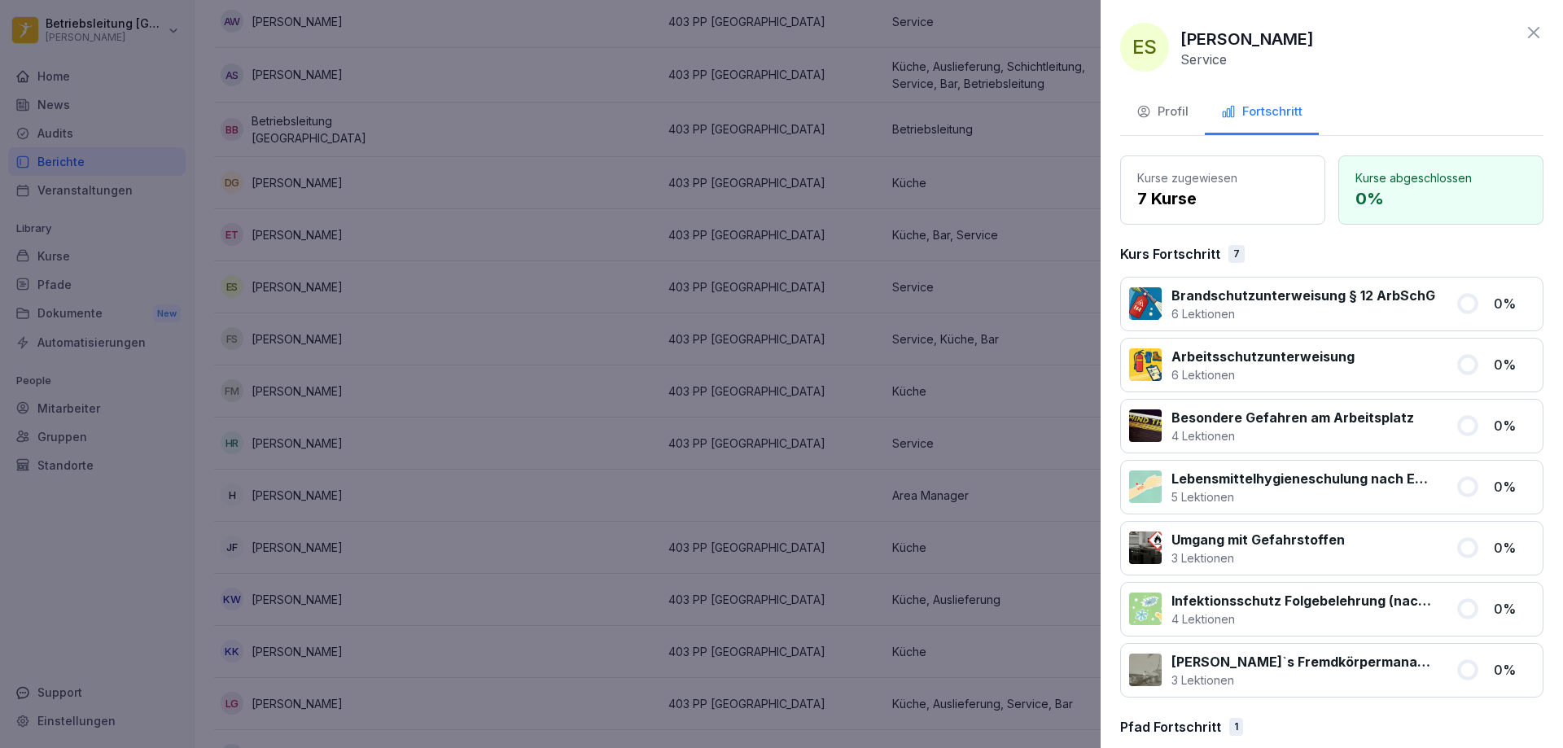
click at [1524, 28] on icon at bounding box center [1534, 33] width 20 height 20
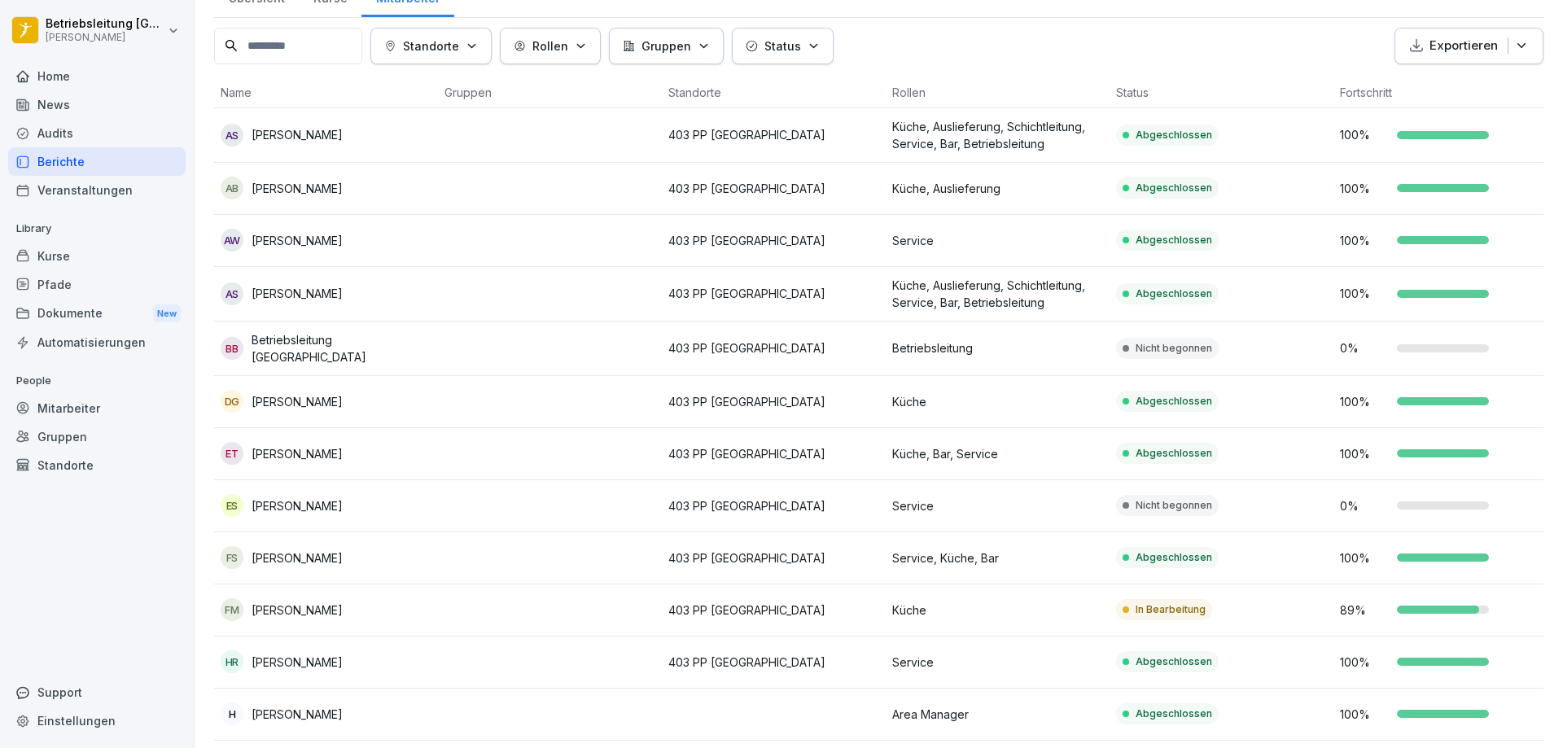
scroll to position [163, 0]
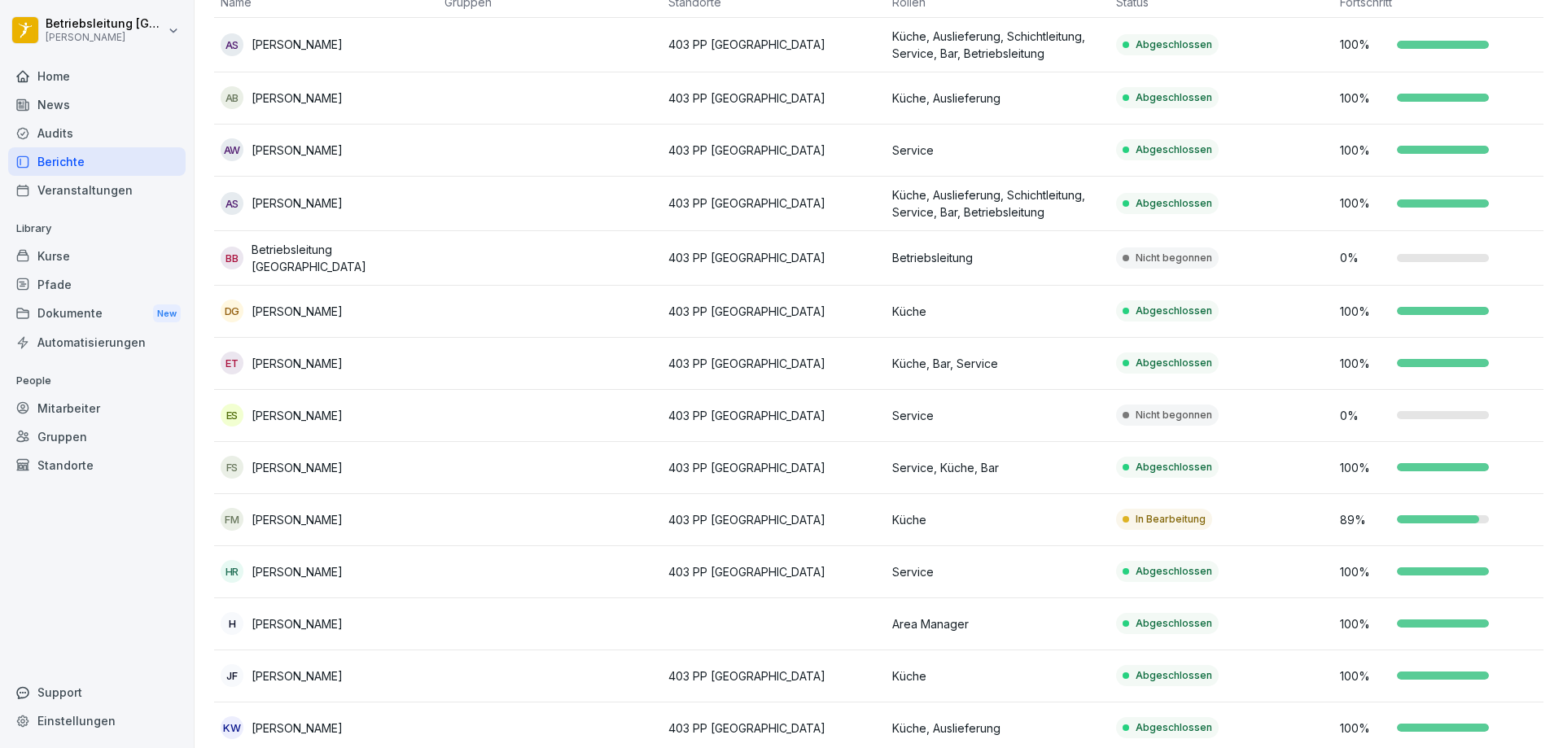
click at [495, 247] on td at bounding box center [550, 258] width 224 height 55
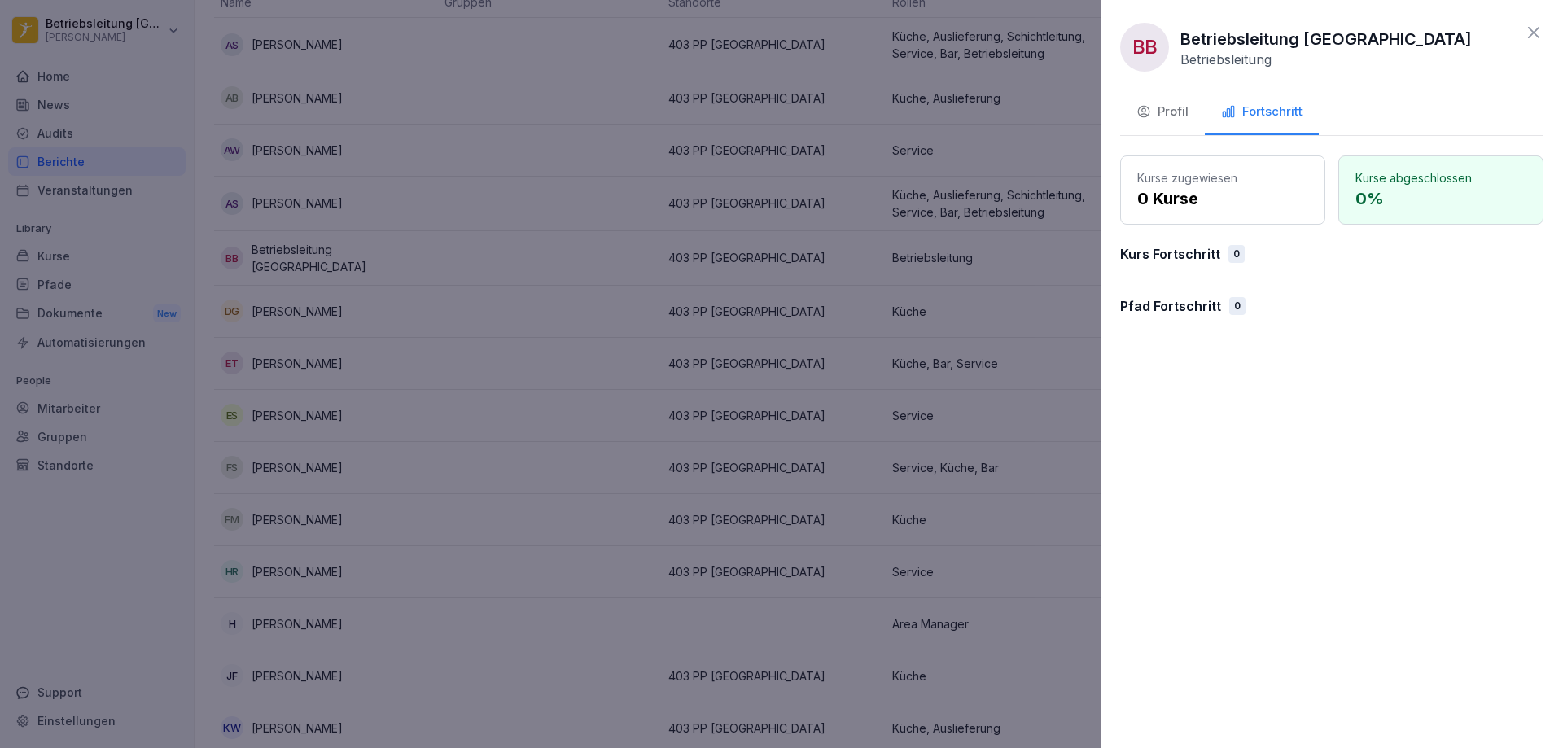
click at [1173, 111] on div "Profil" at bounding box center [1162, 112] width 52 height 19
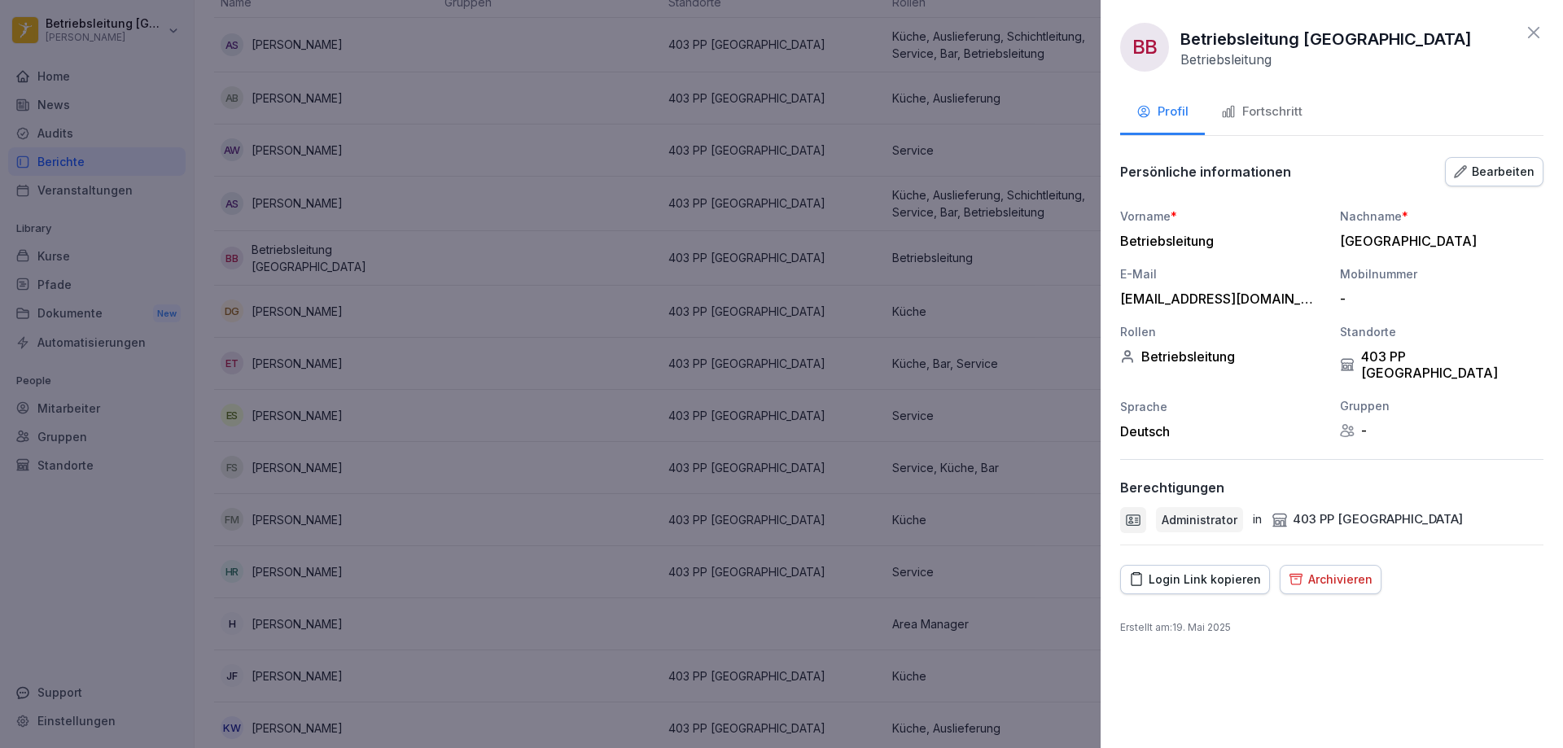
click at [1538, 26] on icon at bounding box center [1534, 33] width 20 height 20
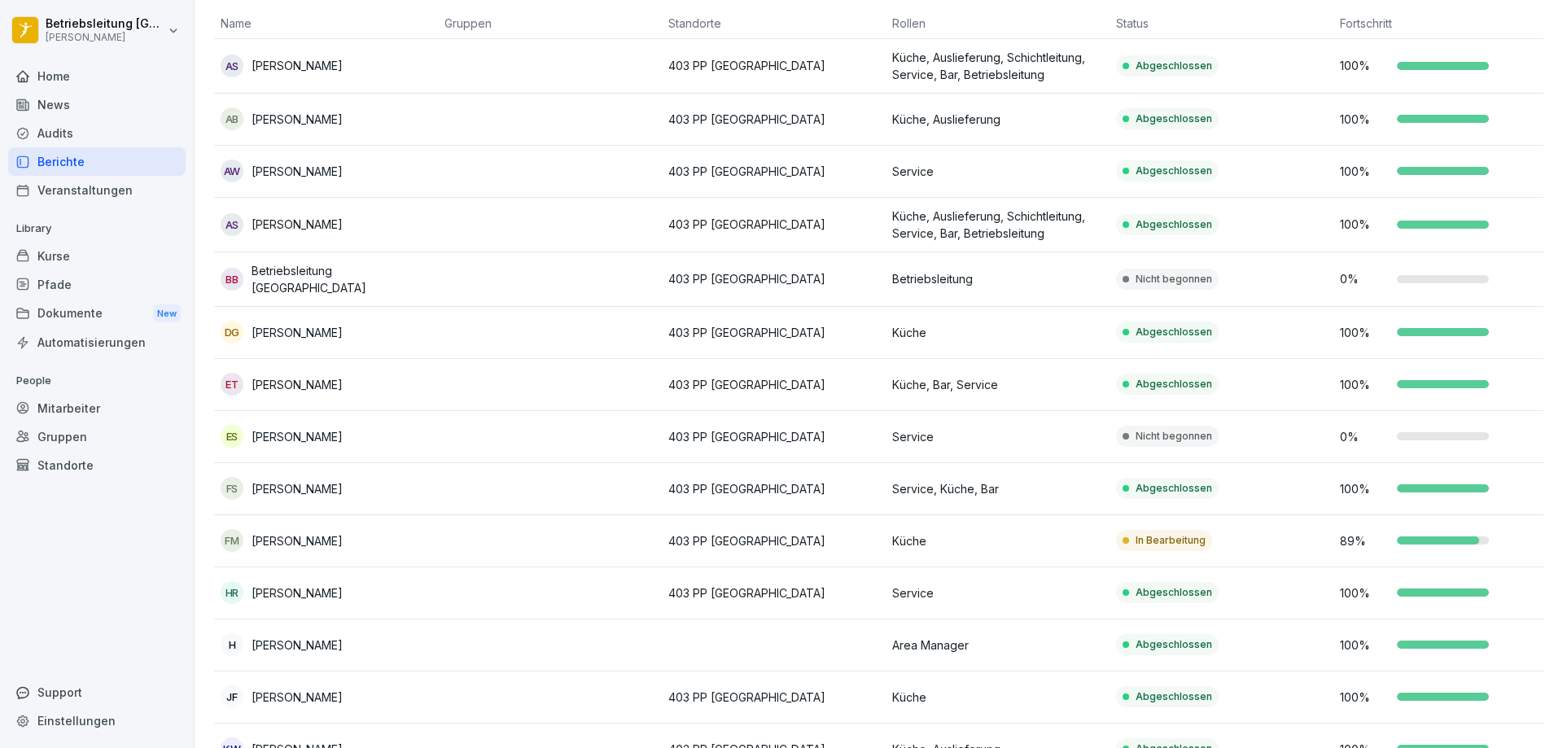
scroll to position [47, 0]
